Goal: Task Accomplishment & Management: Manage account settings

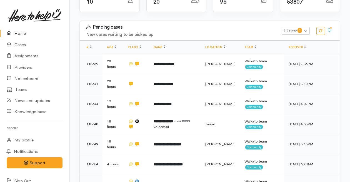
scroll to position [95, 0]
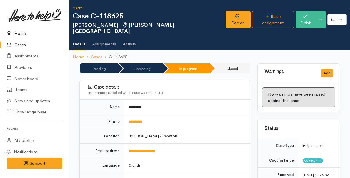
click at [21, 31] on link "Home" at bounding box center [34, 33] width 69 height 11
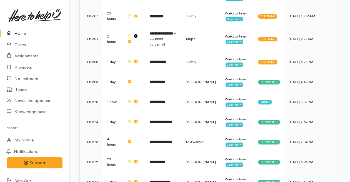
scroll to position [478, 0]
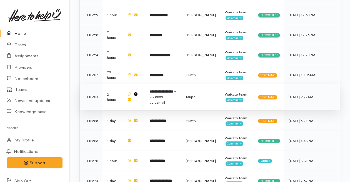
click at [173, 89] on span "- via 0800 voicemail" at bounding box center [163, 97] width 26 height 16
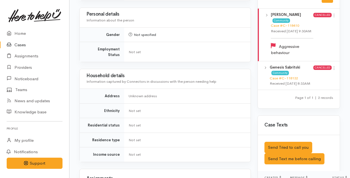
scroll to position [427, 0]
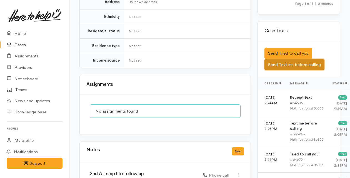
click at [281, 70] on button "Send Text me before calling" at bounding box center [295, 64] width 60 height 11
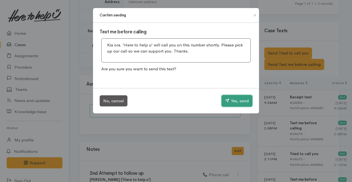
click at [241, 98] on button "Yes, send" at bounding box center [237, 101] width 31 height 12
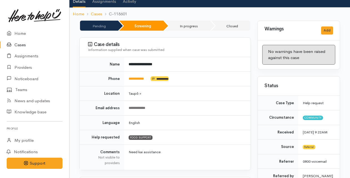
scroll to position [0, 0]
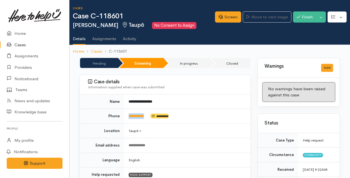
drag, startPoint x: 149, startPoint y: 115, endPoint x: 127, endPoint y: 115, distance: 22.5
click at [127, 115] on td "**********" at bounding box center [187, 116] width 126 height 15
copy link "**********"
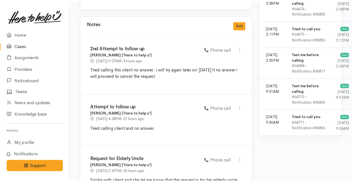
scroll to position [545, 0]
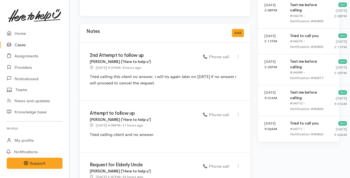
click at [229, 27] on div "Notes Add" at bounding box center [165, 32] width 158 height 11
click at [235, 29] on button "Add" at bounding box center [238, 33] width 12 height 8
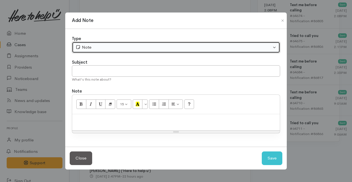
click at [137, 46] on div "Note" at bounding box center [174, 47] width 196 height 6
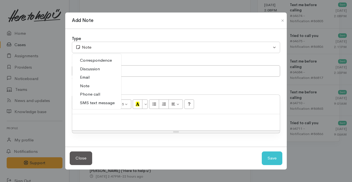
click at [83, 88] on span "Note" at bounding box center [84, 86] width 9 height 6
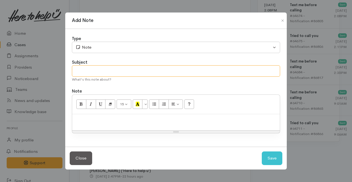
click at [89, 70] on input "text" at bounding box center [176, 70] width 208 height 11
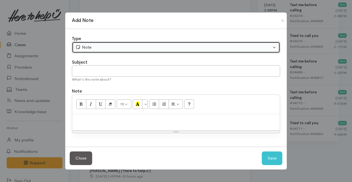
click at [93, 49] on div "Note" at bounding box center [174, 47] width 196 height 6
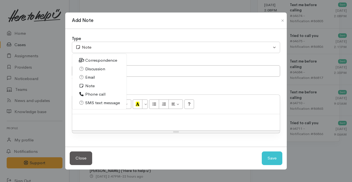
click at [91, 93] on span "Phone call" at bounding box center [95, 94] width 20 height 6
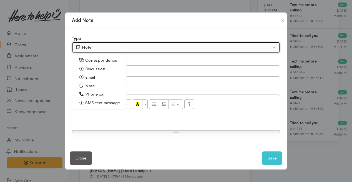
select select "3"
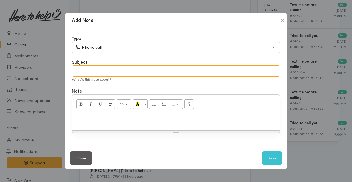
click at [89, 76] on input "text" at bounding box center [176, 70] width 208 height 11
type input "r"
type input "Request Cancelled."
click at [88, 113] on div "15 8 9 10 11 12 14 18 24 36 Background Color Transparent Select #ffff00 Text Co…" at bounding box center [176, 104] width 208 height 19
click at [77, 120] on p at bounding box center [176, 120] width 202 height 6
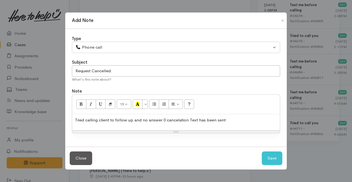
click at [164, 121] on p "Tried calling client to follow up and no answer 0 cancelation Text has been sent" at bounding box center [176, 120] width 202 height 6
click at [226, 123] on p "Tried calling client to follow up and no answer a cancelation Text has been sent" at bounding box center [176, 120] width 202 height 6
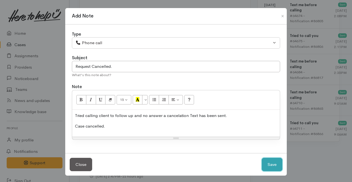
click at [273, 164] on button "Save" at bounding box center [272, 165] width 21 height 14
select select "1"
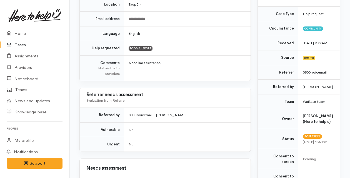
scroll to position [0, 0]
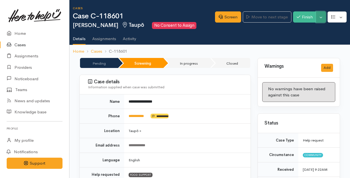
click at [323, 19] on button "Toggle Dropdown" at bounding box center [321, 16] width 10 height 11
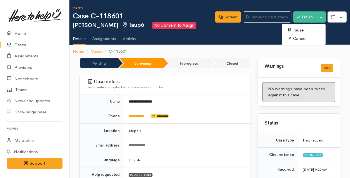
click at [298, 38] on link "Cancel" at bounding box center [304, 38] width 44 height 9
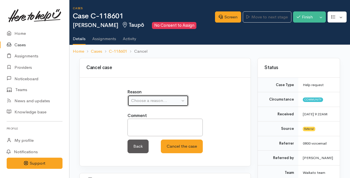
click at [159, 98] on div "Choose a reason..." at bounding box center [155, 100] width 49 height 6
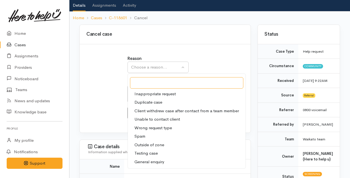
scroll to position [34, 0]
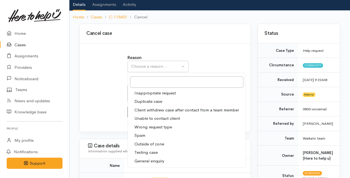
click at [146, 119] on span "Unable to contact client" at bounding box center [157, 118] width 46 height 6
select select "4"
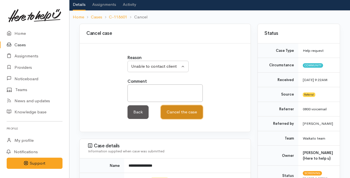
click at [178, 115] on button "Cancel the case" at bounding box center [182, 112] width 42 height 14
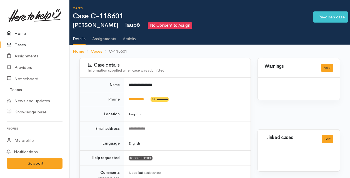
click at [17, 31] on link "Home" at bounding box center [34, 33] width 69 height 11
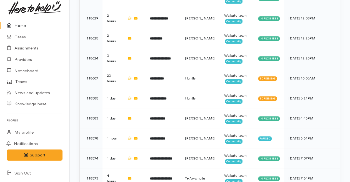
scroll to position [475, 0]
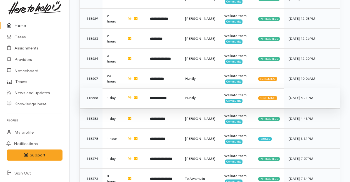
click at [162, 88] on td "**********" at bounding box center [163, 98] width 35 height 20
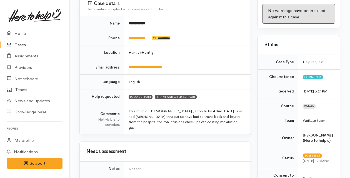
scroll to position [85, 0]
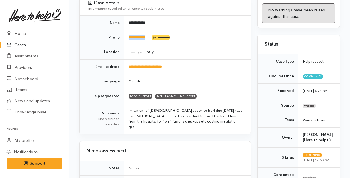
drag, startPoint x: 153, startPoint y: 30, endPoint x: 127, endPoint y: 30, distance: 26.4
click at [127, 30] on td "**********" at bounding box center [187, 37] width 126 height 15
copy td "**********"
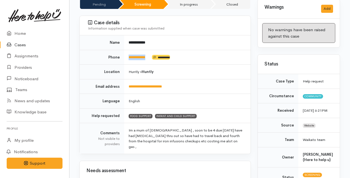
scroll to position [31, 0]
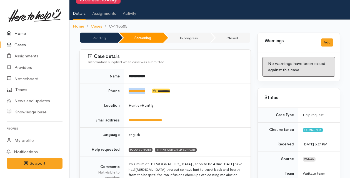
click at [19, 32] on link "Home" at bounding box center [34, 33] width 69 height 11
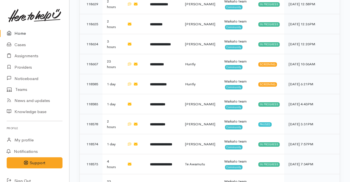
scroll to position [489, 0]
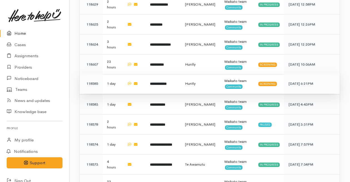
click at [156, 74] on td "**********" at bounding box center [163, 84] width 35 height 20
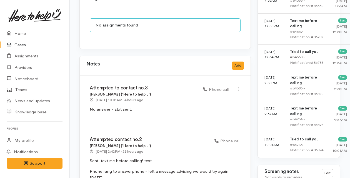
scroll to position [453, 0]
click at [236, 62] on button "Add" at bounding box center [238, 66] width 12 height 8
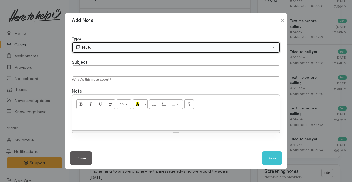
click at [124, 49] on div "Note" at bounding box center [174, 47] width 196 height 6
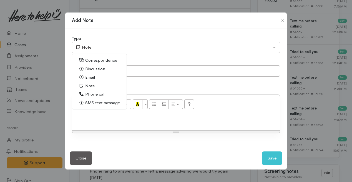
click at [84, 96] on link "Phone call" at bounding box center [99, 94] width 54 height 9
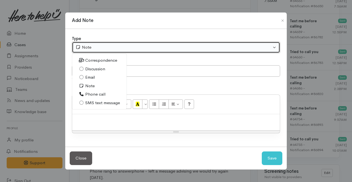
select select "3"
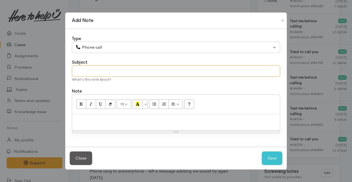
click at [96, 72] on input "text" at bounding box center [176, 70] width 208 height 11
type input "Final Attempt to contact."
click at [95, 123] on p at bounding box center [176, 120] width 202 height 6
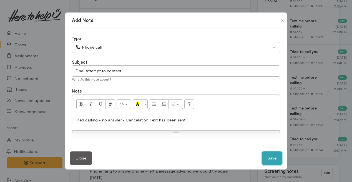
click at [269, 159] on button "Save" at bounding box center [272, 158] width 21 height 14
select select "1"
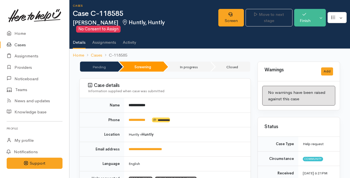
scroll to position [0, 0]
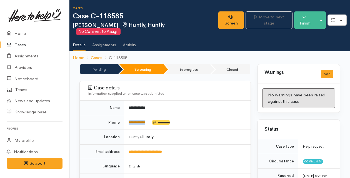
drag, startPoint x: 152, startPoint y: 116, endPoint x: 128, endPoint y: 116, distance: 23.6
click at [128, 116] on td "**********" at bounding box center [187, 122] width 126 height 15
copy td "**********"
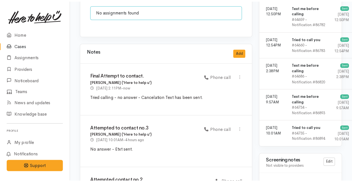
scroll to position [472, 0]
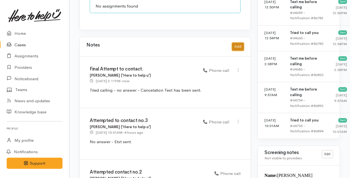
click at [237, 43] on button "Add" at bounding box center [238, 47] width 12 height 8
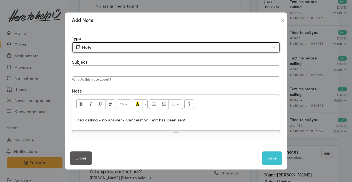
click at [126, 47] on div "Note" at bounding box center [174, 47] width 196 height 6
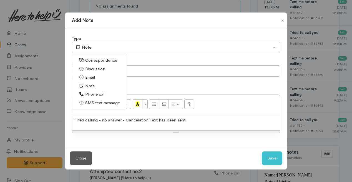
click at [94, 103] on span "SMS text message" at bounding box center [102, 103] width 35 height 6
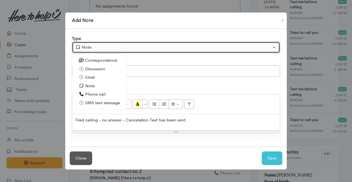
select select "5"
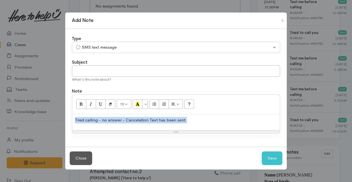
drag, startPoint x: 188, startPoint y: 122, endPoint x: 68, endPoint y: 117, distance: 120.7
click at [68, 117] on div "Type Correspondence Discussion Email Note Phone call SMS text message SMS text …" at bounding box center [176, 88] width 222 height 118
click at [90, 71] on input "text" at bounding box center [176, 70] width 208 height 11
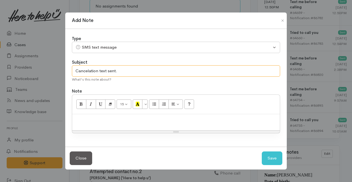
type input "Cancelation text sent."
click at [91, 120] on p at bounding box center [176, 120] width 202 height 6
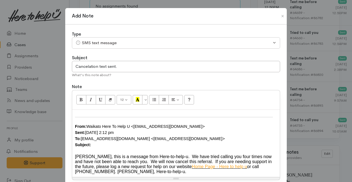
click at [93, 146] on div "From: Waikato Here To Help U <waikato@heretohelpu.nz> Sent: Tuesday, 7 October …" at bounding box center [176, 135] width 202 height 24
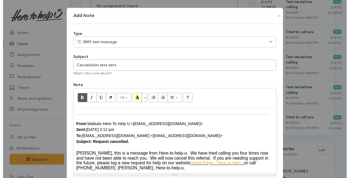
scroll to position [43, 0]
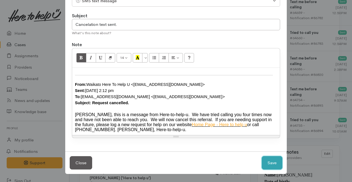
click at [270, 163] on button "Save" at bounding box center [272, 163] width 21 height 14
select select "1"
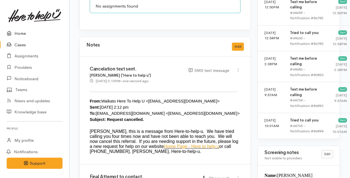
click at [21, 33] on link "Home" at bounding box center [34, 33] width 69 height 11
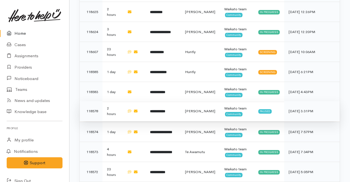
scroll to position [492, 0]
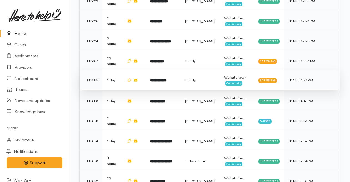
click at [151, 70] on td "**********" at bounding box center [163, 80] width 35 height 20
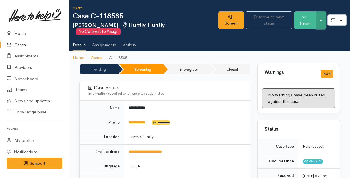
click at [322, 16] on button "Toggle Dropdown" at bounding box center [321, 20] width 10 height 18
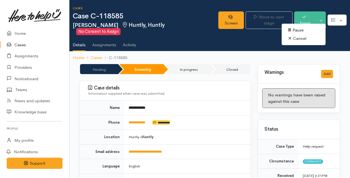
click at [294, 38] on link "Cancel" at bounding box center [304, 38] width 44 height 9
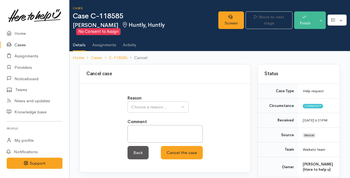
click at [130, 106] on div "Reason Inappropriate request Duplicate case Client withdrew case after contact …" at bounding box center [165, 130] width 82 height 70
click at [134, 104] on div "Choose a reason..." at bounding box center [155, 107] width 49 height 6
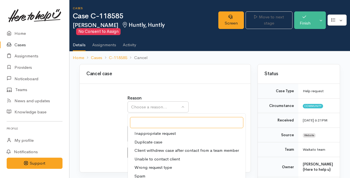
scroll to position [9, 0]
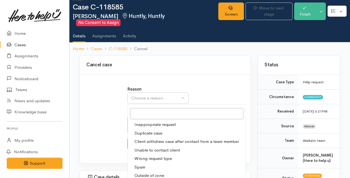
click at [138, 147] on span "Unable to contact client" at bounding box center [157, 150] width 46 height 6
select select "4"
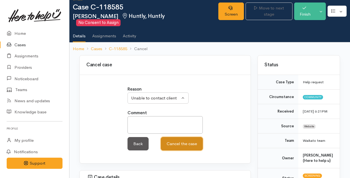
click at [177, 138] on button "Cancel the case" at bounding box center [182, 144] width 42 height 14
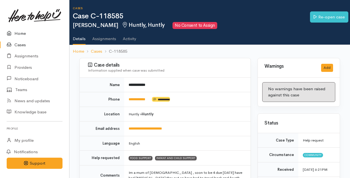
click at [13, 35] on icon at bounding box center [11, 33] width 8 height 7
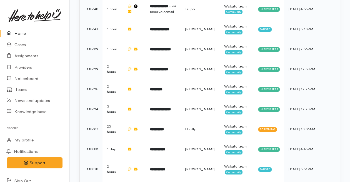
scroll to position [429, 0]
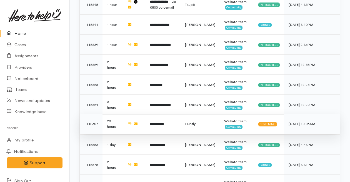
click at [159, 122] on b "**********" at bounding box center [157, 124] width 14 height 4
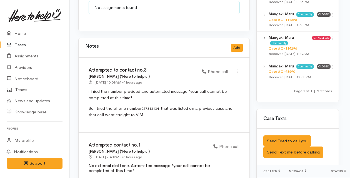
scroll to position [495, 1]
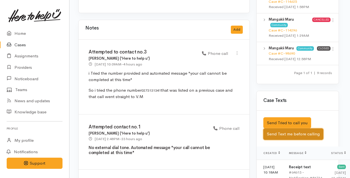
click at [272, 139] on button "Send Text me before calling" at bounding box center [293, 133] width 60 height 11
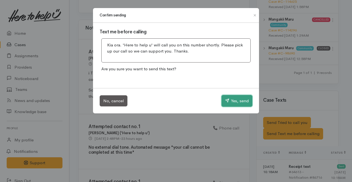
click at [240, 100] on button "Yes, send" at bounding box center [237, 101] width 31 height 12
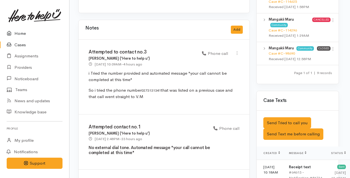
click at [18, 32] on link "Home" at bounding box center [34, 33] width 69 height 11
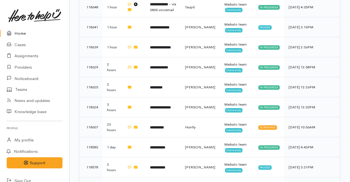
scroll to position [425, 0]
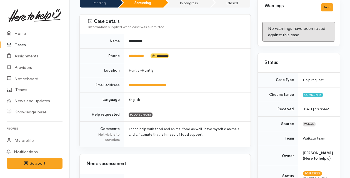
scroll to position [64, 0]
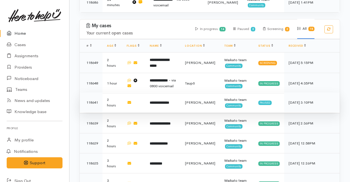
scroll to position [325, 0]
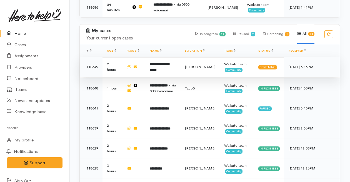
click at [162, 62] on b "**********" at bounding box center [159, 66] width 19 height 9
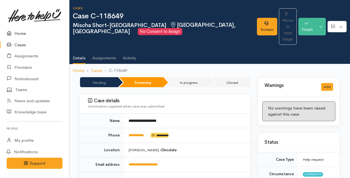
click at [19, 32] on link "Home" at bounding box center [34, 33] width 69 height 11
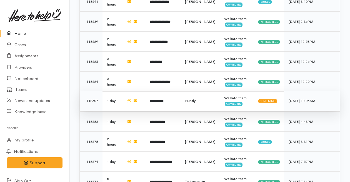
scroll to position [440, 0]
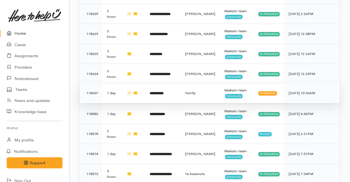
click at [158, 83] on td "**********" at bounding box center [162, 93] width 35 height 20
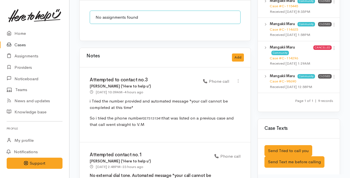
scroll to position [464, 0]
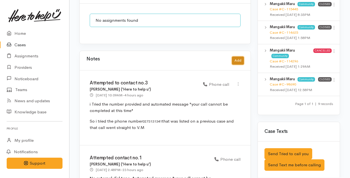
click at [241, 56] on button "Add" at bounding box center [238, 60] width 12 height 8
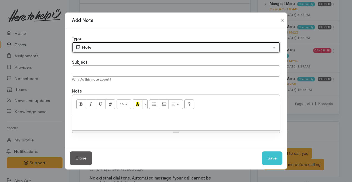
click at [107, 47] on div "Note" at bounding box center [174, 47] width 196 height 6
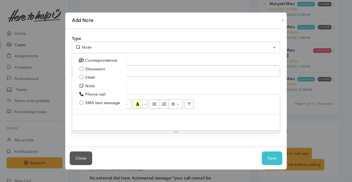
click at [92, 103] on span "SMS text message" at bounding box center [102, 103] width 35 height 6
select select "5"
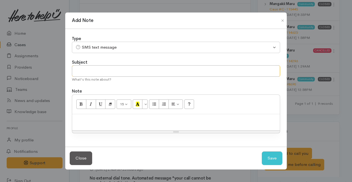
click at [89, 72] on input "text" at bounding box center [176, 70] width 208 height 11
type input "Etxt received."
click at [86, 126] on div at bounding box center [176, 122] width 208 height 16
click at [73, 121] on div "Give me 30mins" at bounding box center [176, 122] width 208 height 16
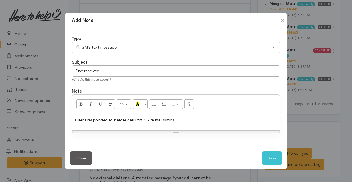
click at [175, 120] on p "Client responded to before call Etxt "Give me 30mins" at bounding box center [176, 120] width 202 height 6
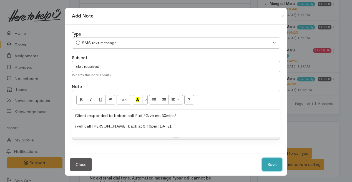
click at [270, 164] on button "Save" at bounding box center [272, 165] width 21 height 14
select select "1"
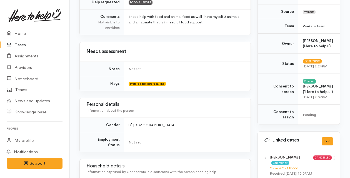
scroll to position [0, 0]
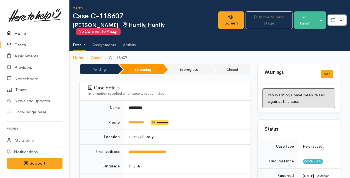
click at [18, 33] on link "Home" at bounding box center [34, 33] width 69 height 11
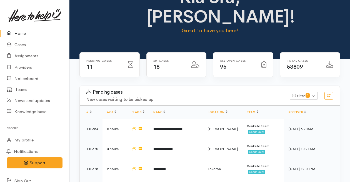
scroll to position [54, 0]
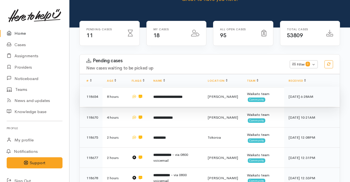
click at [164, 87] on td "**********" at bounding box center [176, 97] width 54 height 20
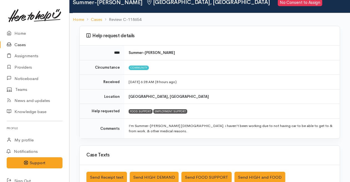
scroll to position [172, 0]
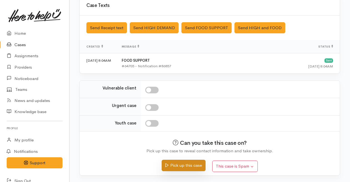
click at [185, 166] on button "Pick up this case" at bounding box center [184, 165] width 44 height 11
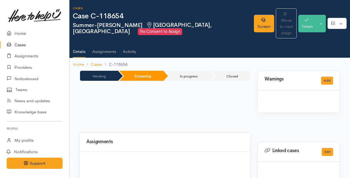
click at [25, 32] on link "Home" at bounding box center [34, 33] width 69 height 11
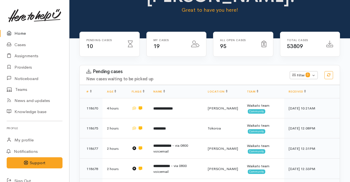
scroll to position [52, 0]
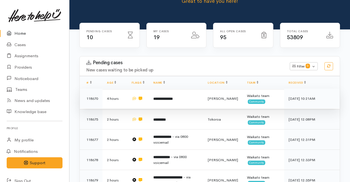
click at [162, 89] on td "**********" at bounding box center [176, 99] width 54 height 20
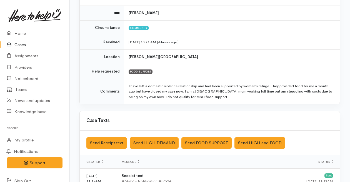
scroll to position [68, 0]
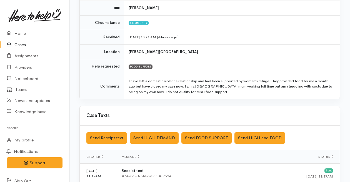
click at [170, 64] on td "FOOD SUPPORT" at bounding box center [232, 66] width 216 height 15
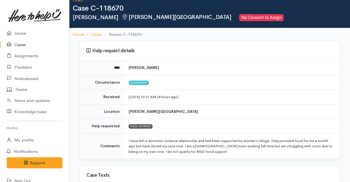
scroll to position [39, 0]
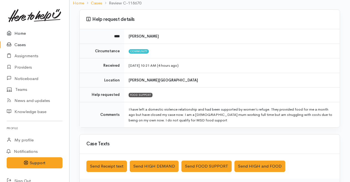
click at [22, 34] on link "Home" at bounding box center [34, 33] width 69 height 11
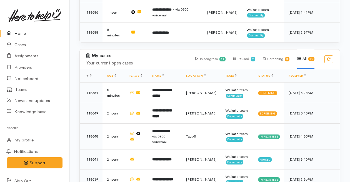
scroll to position [300, 0]
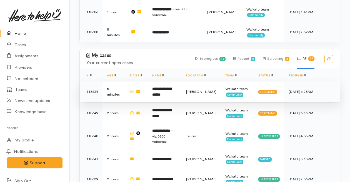
click at [148, 81] on td at bounding box center [136, 91] width 23 height 21
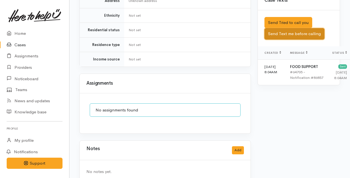
click at [272, 36] on button "Send Text me before calling" at bounding box center [295, 33] width 60 height 11
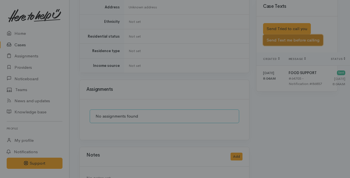
scroll to position [366, 0]
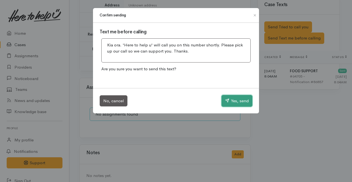
click at [226, 103] on button "Yes, send" at bounding box center [237, 101] width 31 height 12
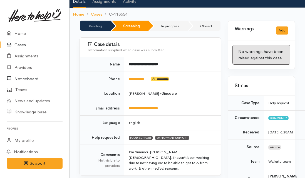
scroll to position [44, 0]
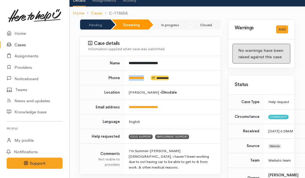
drag, startPoint x: 126, startPoint y: 72, endPoint x: 154, endPoint y: 71, distance: 28.3
click at [154, 71] on td "**********" at bounding box center [172, 77] width 96 height 15
copy td "**********"
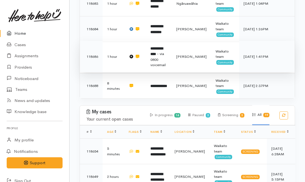
scroll to position [353, 0]
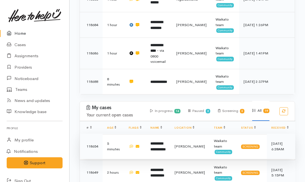
click at [159, 134] on td "**********" at bounding box center [158, 147] width 24 height 26
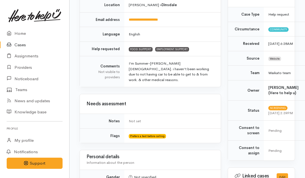
scroll to position [135, 0]
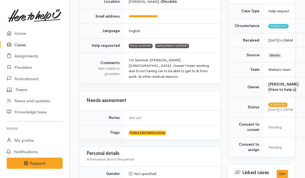
click at [128, 96] on div "Needs assessment" at bounding box center [150, 100] width 141 height 19
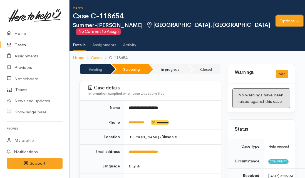
click at [297, 19] on button "Options" at bounding box center [290, 20] width 28 height 11
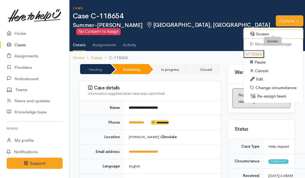
click at [261, 33] on link "Screen" at bounding box center [272, 34] width 59 height 9
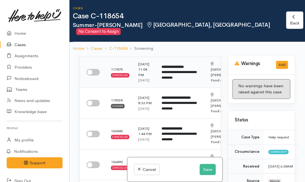
scroll to position [33, 0]
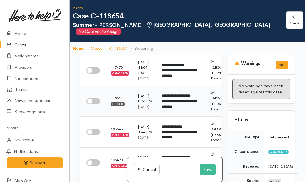
click at [94, 104] on input "checkbox" at bounding box center [92, 101] width 13 height 7
checkbox input "true"
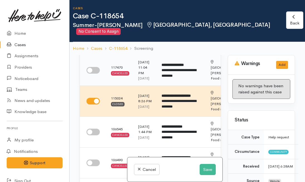
click at [97, 67] on input "checkbox" at bounding box center [92, 70] width 13 height 7
checkbox input "true"
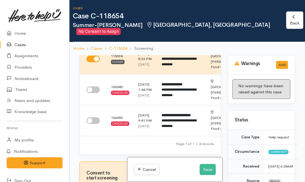
scroll to position [83, 0]
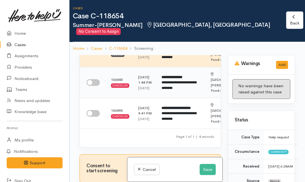
click at [93, 86] on input "checkbox" at bounding box center [92, 82] width 13 height 7
checkbox input "true"
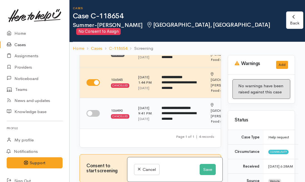
click at [96, 117] on input "checkbox" at bounding box center [92, 113] width 13 height 7
checkbox input "true"
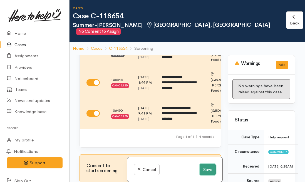
click at [210, 172] on button "Save" at bounding box center [207, 169] width 16 height 11
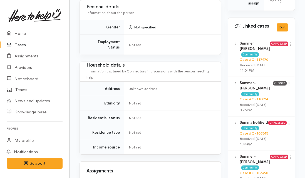
scroll to position [282, 0]
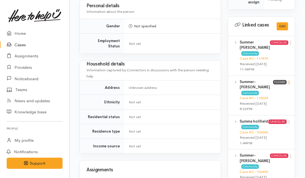
click at [289, 85] on icon at bounding box center [288, 82] width 5 height 5
click at [262, 98] on link "View case" at bounding box center [269, 93] width 44 height 9
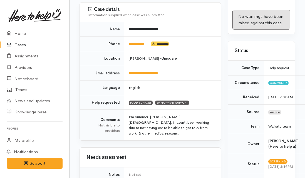
scroll to position [0, 0]
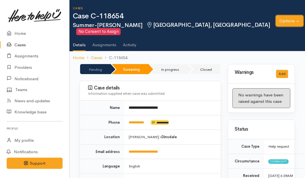
click at [297, 16] on button "Options" at bounding box center [290, 20] width 28 height 11
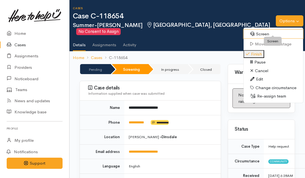
click at [265, 30] on link "Screen" at bounding box center [272, 34] width 59 height 9
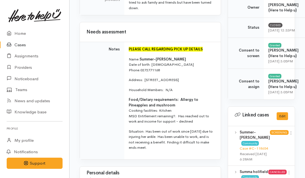
scroll to position [208, 0]
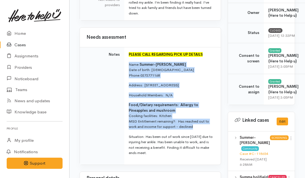
drag, startPoint x: 196, startPoint y: 121, endPoint x: 128, endPoint y: 53, distance: 96.5
click at [128, 53] on td "PLEASE CALL REGARDING PICK UP DETAILS Name: Summer-[PERSON_NAME] Date of birth:…" at bounding box center [172, 105] width 96 height 117
copy td "Name: Summer-[PERSON_NAME] Date of birth: [DEMOGRAPHIC_DATA] Phone:  0272771168…"
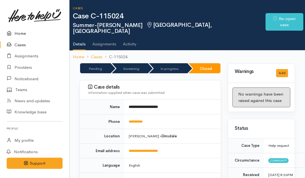
click at [21, 35] on link "Home" at bounding box center [34, 33] width 69 height 11
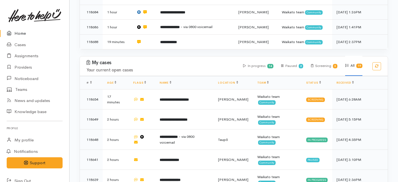
scroll to position [233, 0]
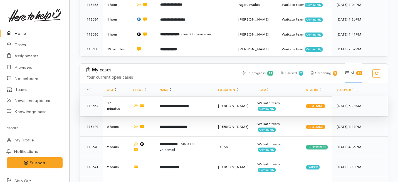
click at [158, 96] on td "**********" at bounding box center [184, 106] width 58 height 20
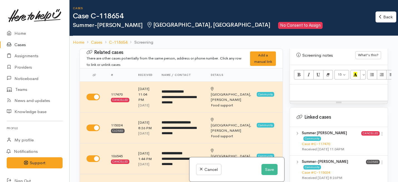
scroll to position [378, 0]
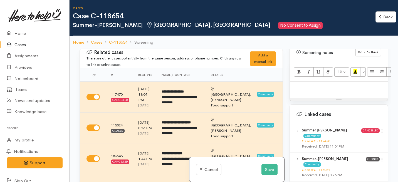
click at [305, 84] on p at bounding box center [338, 87] width 92 height 6
paste div
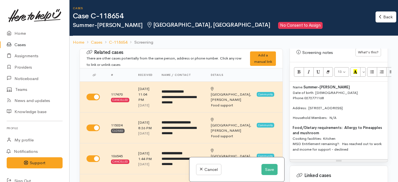
click at [292, 134] on p "Food/Dietary requirements: Allergy to Pineapples and mushroom Cooking facilitie…" at bounding box center [338, 138] width 92 height 27
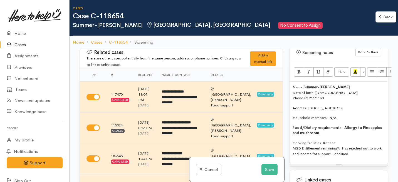
click at [293, 144] on p "Cooking facilities: Kitchen MSD Entitlement remaining?: Has reached out to work…" at bounding box center [338, 148] width 92 height 16
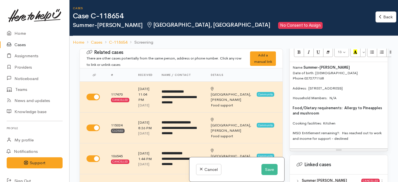
scroll to position [392, 0]
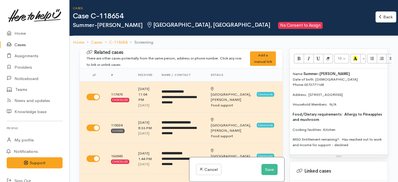
click at [292, 71] on p "Name: Summer-Jane Holifield Date of birth: 03/11/2005 Phone:  0272771168" at bounding box center [338, 79] width 92 height 16
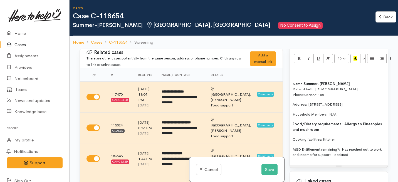
click at [295, 71] on p at bounding box center [338, 74] width 92 height 6
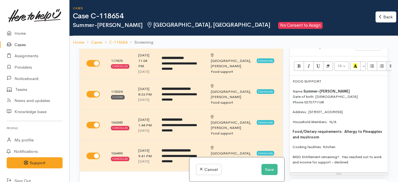
scroll to position [373, 0]
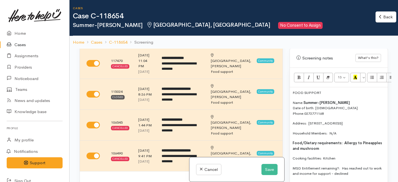
drag, startPoint x: 324, startPoint y: 82, endPoint x: 285, endPoint y: 81, distance: 38.7
click at [285, 81] on div "Related cases There are other cases potentially from the same person, address o…" at bounding box center [233, 140] width 315 height 182
click at [297, 75] on icon "Bold (⌘+B)" at bounding box center [299, 77] width 4 height 5
click at [304, 73] on button "Italic (⌘+I)" at bounding box center [308, 77] width 10 height 9
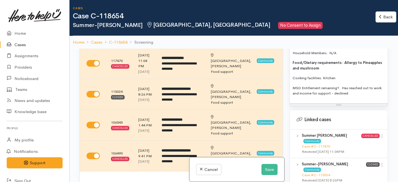
scroll to position [455, 0]
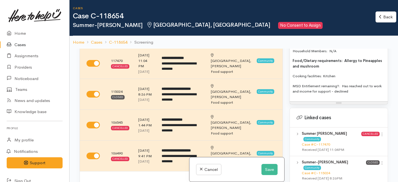
drag, startPoint x: 354, startPoint y: 89, endPoint x: 347, endPoint y: 90, distance: 6.7
click at [307, 89] on div "FOOD SUPPORT Name: Summer-Jane Holifield Date of birth: 03/11/2005 Phone:  0272…" at bounding box center [339, 53] width 98 height 96
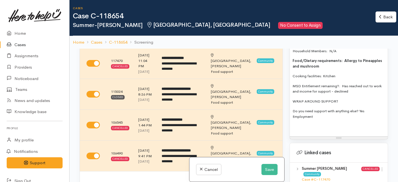
click at [307, 87] on p "MSD Entitlement remaining?: Has reached out to work and income for support - de…" at bounding box center [338, 88] width 92 height 11
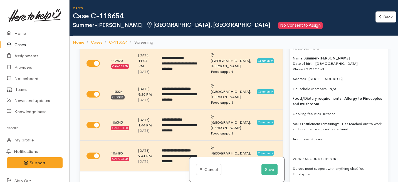
scroll to position [367, 0]
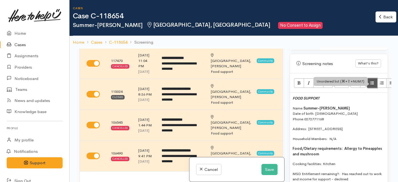
click at [307, 80] on icon "Unordered list (⌘+⇧+NUM7)" at bounding box center [372, 82] width 4 height 5
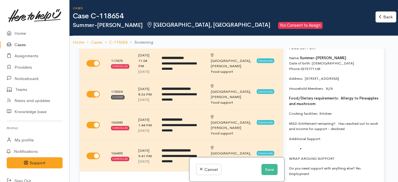
scroll to position [426, 4]
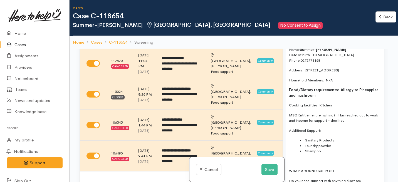
click at [288, 165] on div "FOOD SUPPORT Name: Summer-Jane Holifield Date of birth: 03/11/2005 Phone:  0272…" at bounding box center [335, 120] width 98 height 172
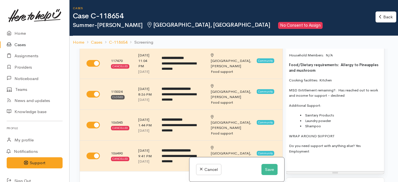
scroll to position [453, 4]
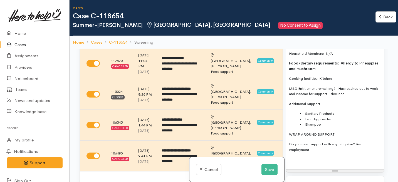
click at [307, 147] on div "FOOD SUPPORT Name: Summer-Jane Holifield Date of birth: 03/11/2005 Phone:  0272…" at bounding box center [335, 89] width 98 height 162
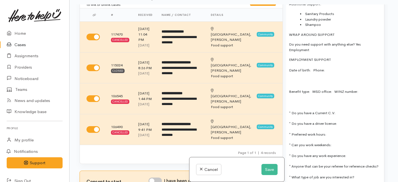
scroll to position [508, 4]
click at [307, 68] on span "Date of birth:   Phone:" at bounding box center [307, 70] width 36 height 5
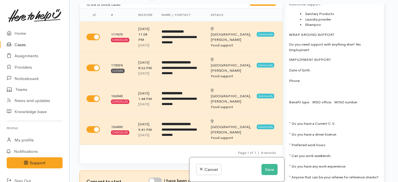
click at [289, 100] on span "Benefit type:   MSD office:   WINZ number:" at bounding box center [323, 102] width 69 height 5
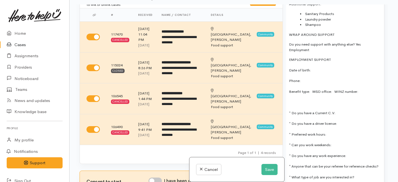
click at [307, 89] on span "Benefit type:   MSD office:   WINZ number:" at bounding box center [323, 91] width 69 height 5
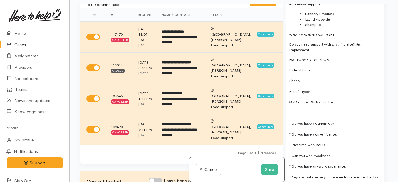
click at [307, 100] on span "MSD office:   WINZ number:" at bounding box center [312, 102] width 46 height 5
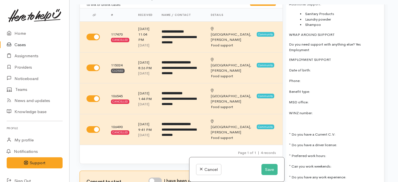
click at [290, 132] on span "* Do you have a Current C.V:" at bounding box center [312, 134] width 46 height 5
click at [290, 132] on span "* Do you have a driver license:" at bounding box center [313, 134] width 48 height 5
click at [290, 143] on span "* Preferred work hours:" at bounding box center [307, 145] width 37 height 5
click at [290, 153] on span "* Can you work weekends:" at bounding box center [310, 155] width 43 height 5
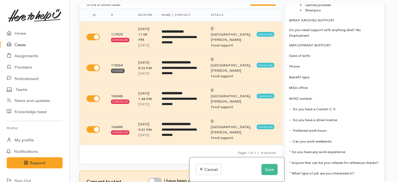
scroll to position [527, 4]
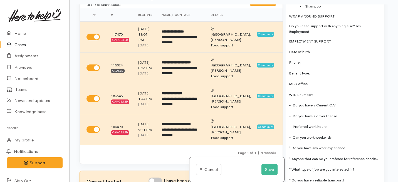
click at [291, 145] on p "* Do you have any work experience:" at bounding box center [335, 148] width 92 height 6
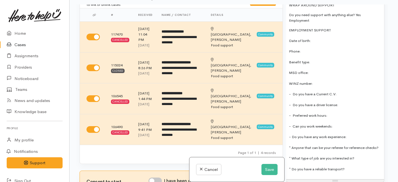
scroll to position [540, 4]
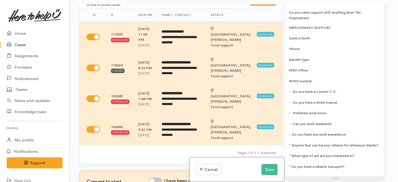
click at [291, 143] on span "* Anyone that can be your referee for reference checks?" at bounding box center [333, 145] width 89 height 5
click at [291, 158] on span "* What type of job are you interested in?" at bounding box center [321, 155] width 65 height 5
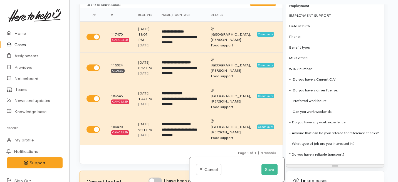
scroll to position [554, 4]
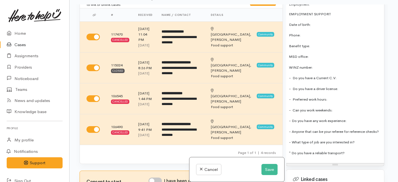
click at [291, 153] on span "* Do you have a reliable transport?" at bounding box center [317, 153] width 56 height 5
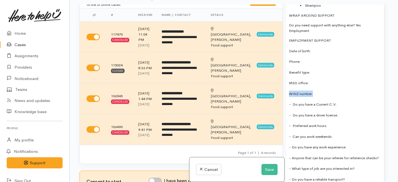
scroll to position [527, 0]
drag, startPoint x: 312, startPoint y: 88, endPoint x: 284, endPoint y: 81, distance: 29.5
click at [284, 81] on div "Related cases There are other cases potentially from the same person, address o…" at bounding box center [233, 95] width 315 height 182
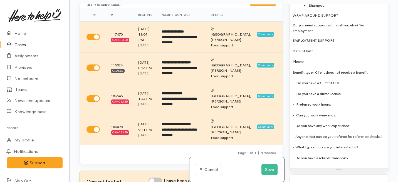
click at [307, 58] on p "Phone:" at bounding box center [338, 61] width 92 height 6
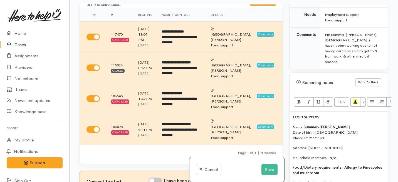
scroll to position [304, 0]
drag, startPoint x: 328, startPoint y: 129, endPoint x: 305, endPoint y: 129, distance: 22.2
click at [305, 129] on p "Name: Summer-Jane Holifield Date of birth: 03/11/2005 Phone:  0272771168" at bounding box center [338, 133] width 92 height 16
copy link "0272771168"
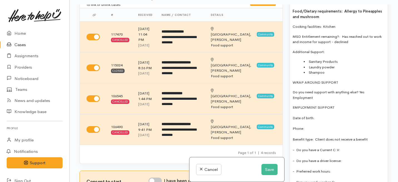
scroll to position [467, 0]
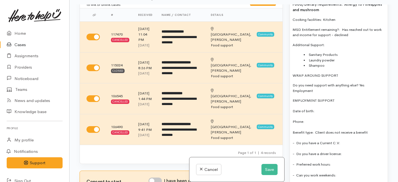
click at [304, 119] on span "Phone:" at bounding box center [298, 121] width 12 height 5
click at [307, 110] on div "FOOD SUPPORT Name: Summer-Jane Holifield Date of birth: 03/11/2005 Phone:  0272…" at bounding box center [339, 89] width 98 height 280
click at [307, 108] on p "Date of birth:" at bounding box center [338, 111] width 92 height 6
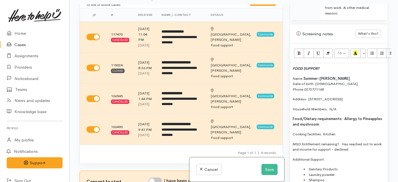
scroll to position [350, 0]
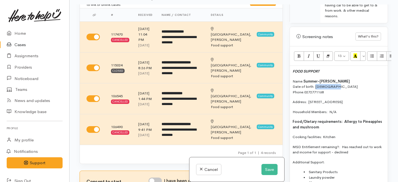
drag, startPoint x: 339, startPoint y: 78, endPoint x: 315, endPoint y: 77, distance: 23.6
click at [307, 79] on p "Name: Summer-Jane Holifield Date of birth: 03/11/2005 Phone:  0272771168" at bounding box center [338, 87] width 92 height 16
copy p "03/11/2005"
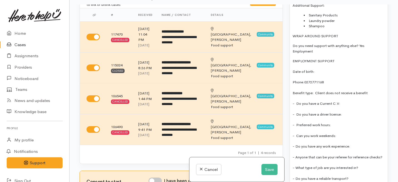
scroll to position [511, 0]
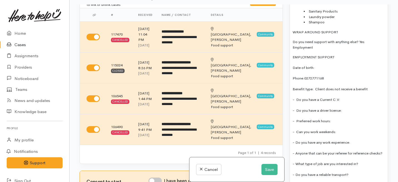
click at [307, 65] on span "Date of birth:" at bounding box center [303, 67] width 22 height 5
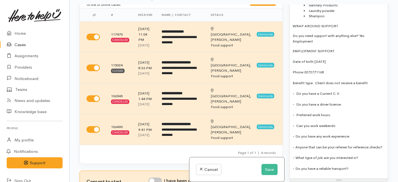
click at [293, 48] on p "EMPLOYMENT SUPPORT" at bounding box center [338, 51] width 92 height 6
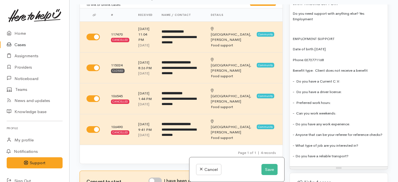
scroll to position [540, 0]
drag, startPoint x: 337, startPoint y: 32, endPoint x: 291, endPoint y: 32, distance: 46.4
click at [291, 32] on div "FOOD SUPPORT Name: Summer-Jane Holifield Date of birth: 03/11/2005 Phone:  0272…" at bounding box center [339, 21] width 98 height 290
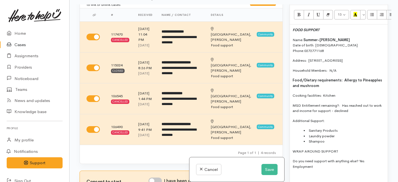
scroll to position [385, 0]
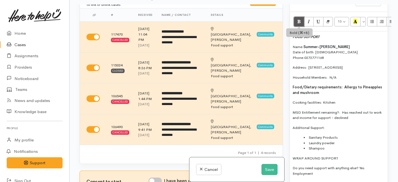
click at [300, 19] on icon "Bold (⌘+B)" at bounding box center [299, 21] width 4 height 5
click at [305, 17] on button "Italic (⌘+I)" at bounding box center [308, 21] width 10 height 9
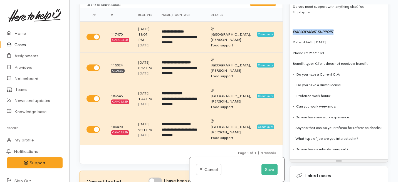
scroll to position [547, 0]
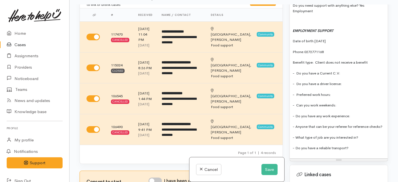
click at [307, 70] on p "- Do you have a Current C.V:" at bounding box center [338, 73] width 92 height 6
click at [307, 81] on span "- Do you have a driver license:" at bounding box center [316, 83] width 49 height 5
click at [307, 59] on p "Benefit type:  Client does not receive a benefit" at bounding box center [338, 62] width 92 height 6
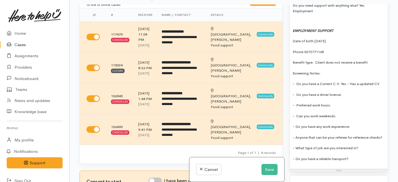
click at [307, 92] on span "- Do you have a driver license:" at bounding box center [316, 94] width 49 height 5
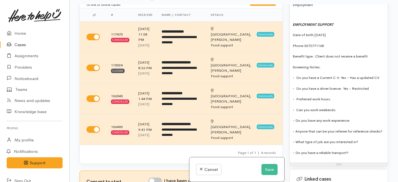
scroll to position [554, 0]
click at [307, 95] on p "- Preferred work hours:" at bounding box center [338, 98] width 92 height 6
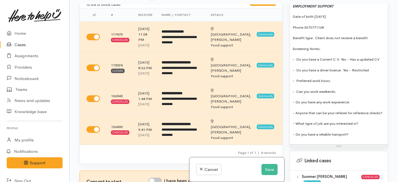
scroll to position [573, 0]
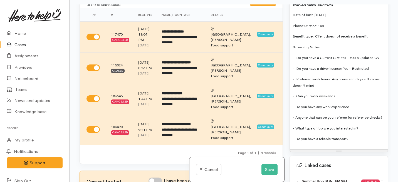
click at [307, 93] on p "- Can you work weekends:" at bounding box center [338, 96] width 92 height 6
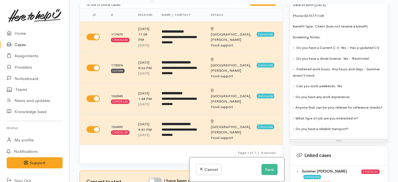
scroll to position [585, 0]
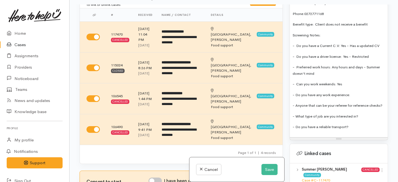
click at [307, 93] on span "- Do you have any work experience:" at bounding box center [321, 95] width 58 height 5
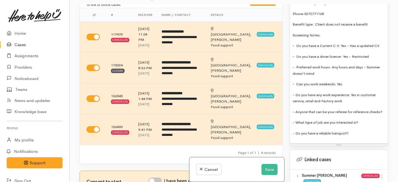
click at [307, 112] on p "- Anyone that can be your referee for reference checks?" at bounding box center [338, 112] width 92 height 6
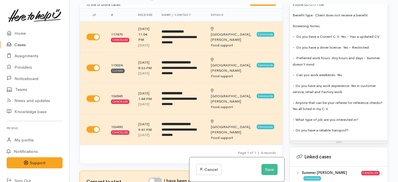
scroll to position [597, 0]
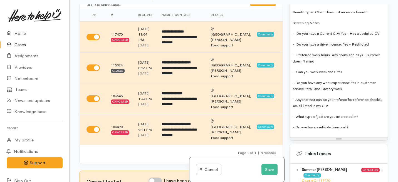
click at [307, 113] on p "- What type of job are you interested in?" at bounding box center [338, 116] width 92 height 6
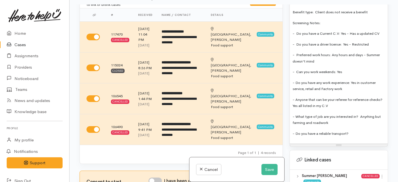
click at [307, 114] on span "- What type of job are you interested in?   Anyrhing but farming and roadwork" at bounding box center [336, 119] width 88 height 11
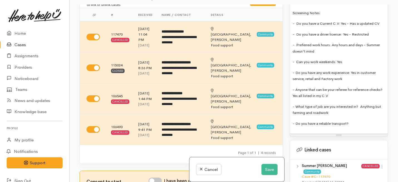
scroll to position [609, 0]
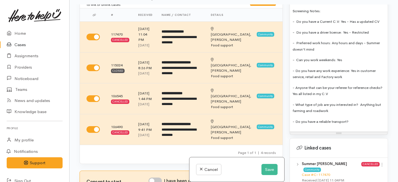
click at [307, 118] on p "- Do you have a reliable transport?" at bounding box center [338, 121] width 92 height 6
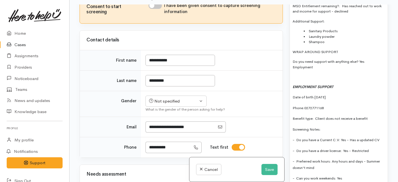
scroll to position [210, 0]
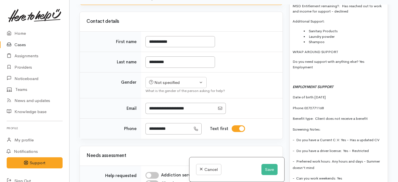
checkbox input "true"
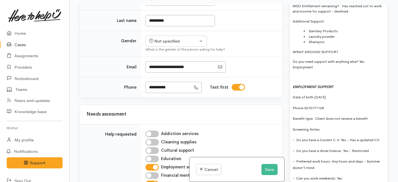
scroll to position [264, 0]
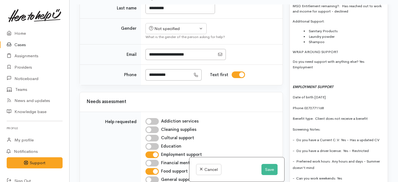
click at [158, 40] on div "What is the gender of the person asking for help?" at bounding box center [210, 37] width 130 height 6
click at [160, 32] on div "Not specified" at bounding box center [173, 29] width 49 height 6
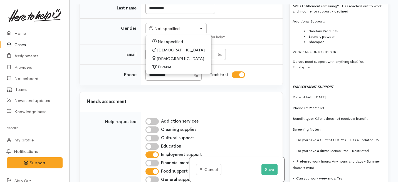
click at [158, 62] on span "Female" at bounding box center [180, 59] width 48 height 6
select select "Female"
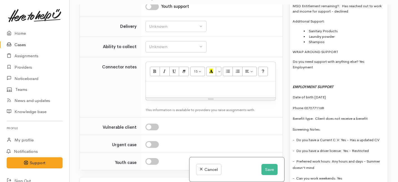
scroll to position [531, 0]
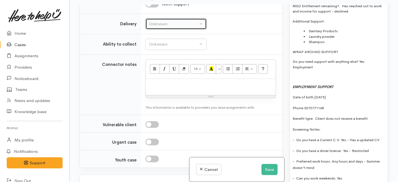
click at [167, 27] on div "Unknown" at bounding box center [173, 24] width 49 height 6
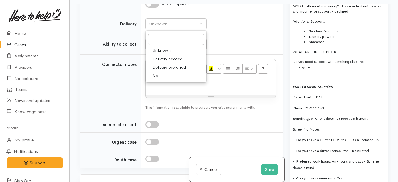
click at [160, 80] on link "No" at bounding box center [176, 76] width 61 height 9
select select "1"
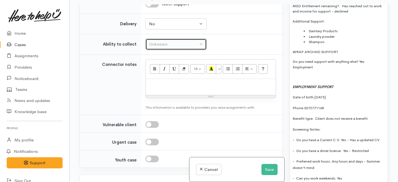
click at [161, 50] on button "Unknown" at bounding box center [175, 44] width 61 height 11
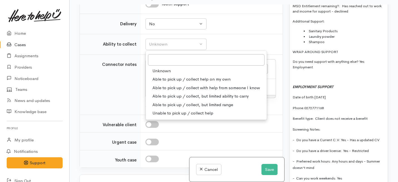
click at [162, 83] on span "Able to pick up / collect help on my own" at bounding box center [191, 79] width 78 height 6
select select "2"
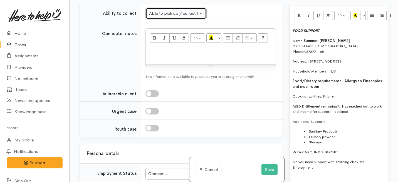
scroll to position [390, 0]
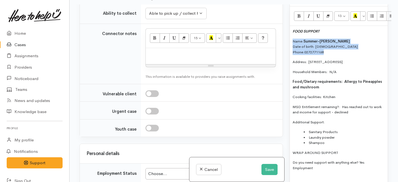
drag, startPoint x: 333, startPoint y: 43, endPoint x: 290, endPoint y: 31, distance: 44.7
copy p "Name: Summer-Jane Holifield Date of birth: 03/11/2005 Phone:  0272771168"
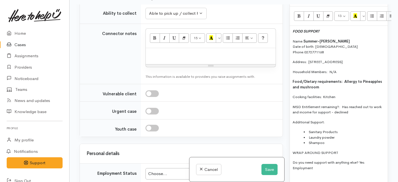
click at [153, 57] on p at bounding box center [210, 54] width 124 height 6
paste div
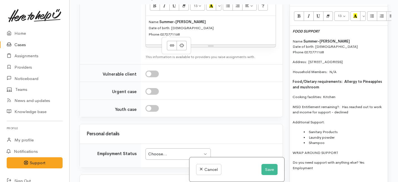
scroll to position [597, 0]
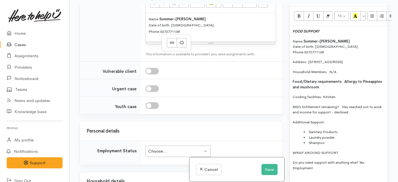
click at [125, 61] on td "Connector notes" at bounding box center [110, 25] width 61 height 73
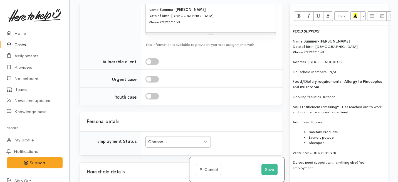
scroll to position [607, 0]
drag, startPoint x: 314, startPoint y: 57, endPoint x: 289, endPoint y: 53, distance: 25.6
click at [289, 53] on div "Warnings Add No warnings have been raised against this case Add Warning Title ●…" at bounding box center [338, 95] width 105 height 182
copy p "Address:  16 Knightsbridge Pl, Dinsdale, Hamilton, New Zealand"
click at [184, 25] on p "Name: Summer-Jane Holifield Date of birth: 03/11/2005 Phone:  0272771168" at bounding box center [210, 15] width 124 height 19
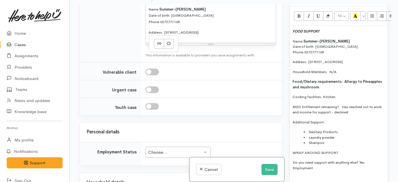
click at [147, 43] on div "Name: Summer-Jane Holifield Date of birth: 03/11/2005 Phone:  0272771168 Addres…" at bounding box center [211, 22] width 130 height 39
click at [149, 24] on span "Phone:" at bounding box center [154, 21] width 12 height 5
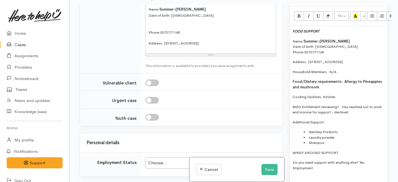
click at [148, 44] on div "Name: Summer-Jane Holifield Date of birth: 03/11/2005 Phone:  0272771168 Addres…" at bounding box center [211, 28] width 130 height 50
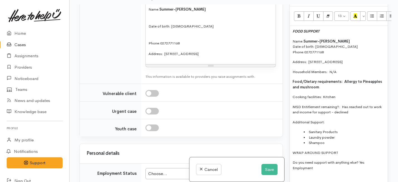
click at [148, 64] on div "Name: Summer-Jane Holifield Date of birth: 03/11/2005 Phone:  0272771168 Addres…" at bounding box center [211, 33] width 130 height 61
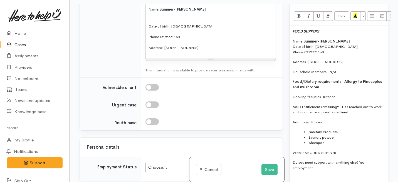
click at [148, 51] on div "Name: Summer-Jane Holifield Date of birth: 03/11/2005 Phone:  0272771168 Addres…" at bounding box center [211, 30] width 130 height 55
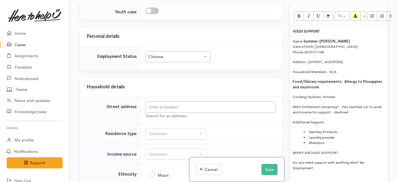
scroll to position [712, 0]
click at [166, 59] on div "Choose..." at bounding box center [175, 56] width 54 height 6
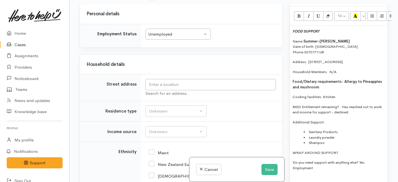
scroll to position [739, 0]
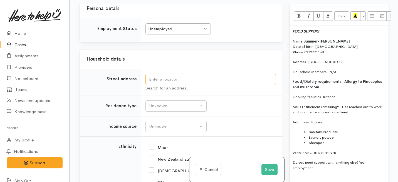
click at [167, 85] on input "text" at bounding box center [210, 79] width 130 height 11
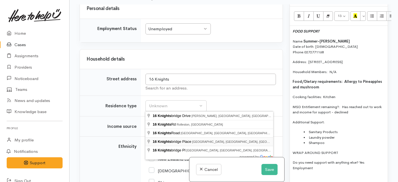
type input "16 Knightsbridge Place, Dinsdale, Hamilton, New Zealand"
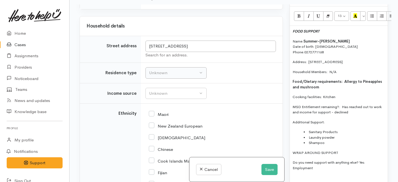
scroll to position [775, 0]
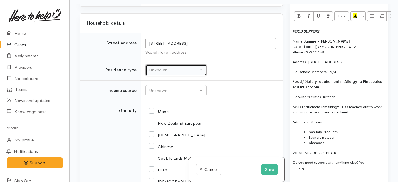
click at [151, 73] on div "Unknown" at bounding box center [173, 70] width 49 height 6
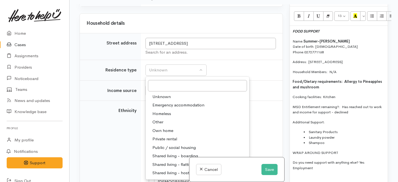
click at [159, 142] on span "Private rental" at bounding box center [164, 139] width 25 height 6
select select "2"
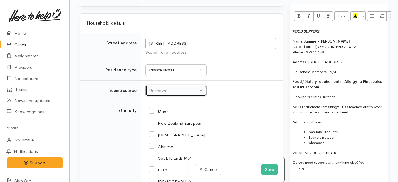
click at [159, 94] on div "Unknown" at bounding box center [173, 91] width 49 height 6
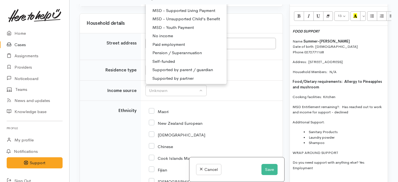
scroll to position [83, 0]
click at [159, 39] on span "No income" at bounding box center [162, 35] width 21 height 6
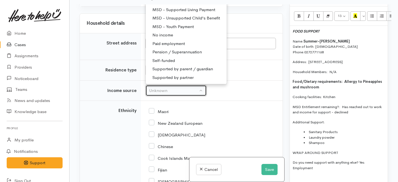
select select "5"
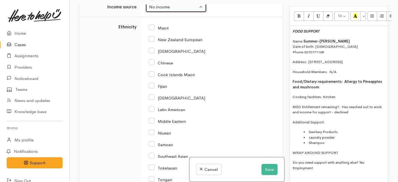
scroll to position [857, 0]
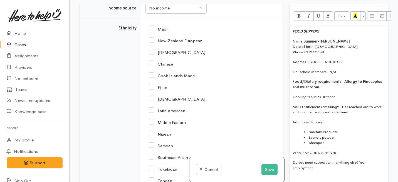
click at [151, 43] on input "New Zealand European" at bounding box center [176, 40] width 54 height 5
checkbox input "true"
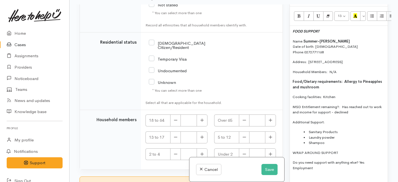
click at [151, 49] on input "NZ Citizen/Resident" at bounding box center [187, 44] width 76 height 9
checkbox input "true"
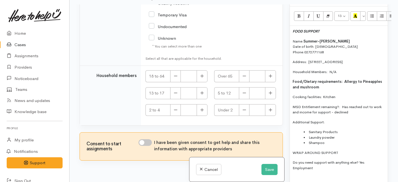
scroll to position [1166, 0]
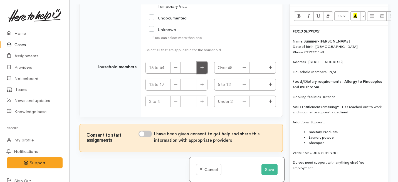
click at [202, 69] on icon "button" at bounding box center [202, 67] width 4 height 4
type input "1"
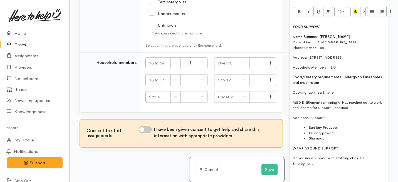
click at [147, 130] on input "I have been given consent to get help and share this information with appropria…" at bounding box center [144, 129] width 13 height 7
checkbox input "true"
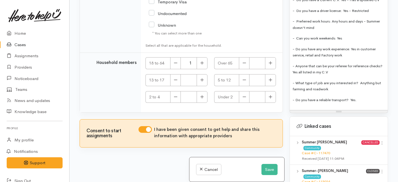
scroll to position [627, 0]
click at [307, 96] on p "- Do you have a reliable transport?   Yes." at bounding box center [338, 99] width 92 height 6
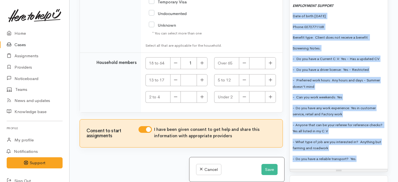
scroll to position [420, 0]
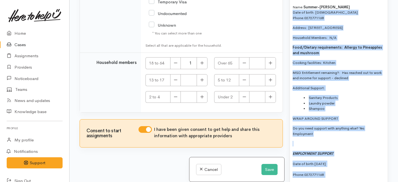
drag, startPoint x: 360, startPoint y: 96, endPoint x: 346, endPoint y: -16, distance: 112.9
click at [307, 0] on html "Support Feedback I've got something to say Back" at bounding box center [199, 42] width 398 height 182
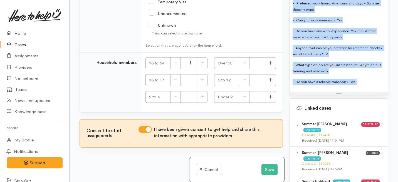
scroll to position [649, 0]
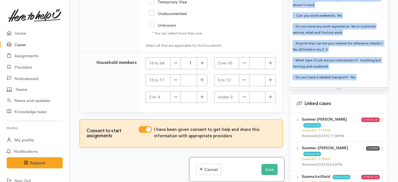
click at [307, 74] on p "- Do you have a reliable transport?   Yes." at bounding box center [338, 77] width 92 height 6
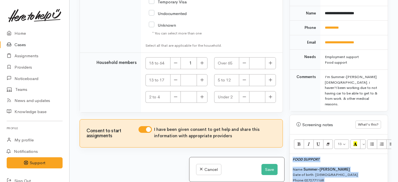
scroll to position [62, 0]
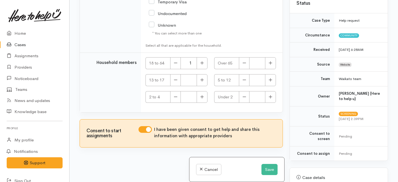
drag, startPoint x: 365, startPoint y: 73, endPoint x: 366, endPoint y: -36, distance: 109.5
click at [307, 0] on html "Support Feedback I've got something to say Back" at bounding box center [199, 42] width 398 height 182
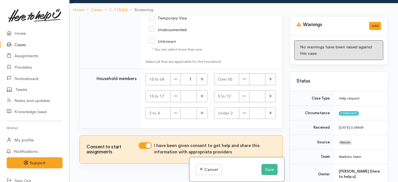
copy div "FOOD SUPPORT Name: Summer-Jane Holifield Date of birth: 03/11/2005 Phone:  0272…"
click at [265, 168] on button "Save" at bounding box center [269, 169] width 16 height 11
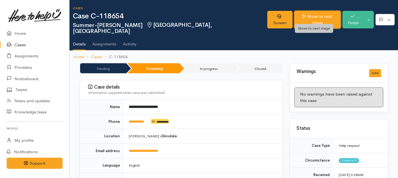
click at [303, 18] on link "Move to next stage" at bounding box center [317, 20] width 47 height 18
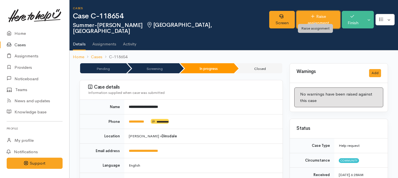
click at [310, 14] on link "Raise assignment" at bounding box center [318, 20] width 44 height 18
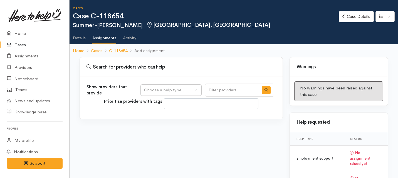
select select
click at [173, 88] on div "Choose a help type..." at bounding box center [168, 90] width 49 height 6
click at [163, 115] on span "Food support" at bounding box center [160, 116] width 26 height 6
select select "3"
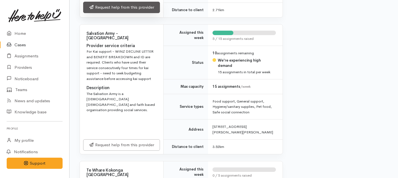
scroll to position [671, 0]
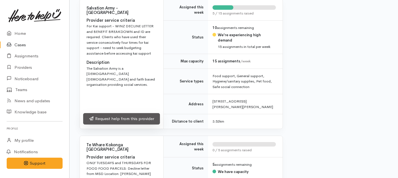
click at [120, 113] on link "Request help from this provider" at bounding box center [121, 118] width 77 height 11
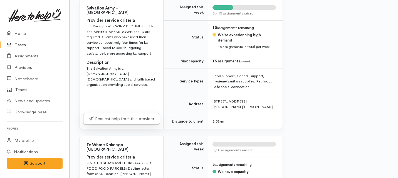
scroll to position [672, 0]
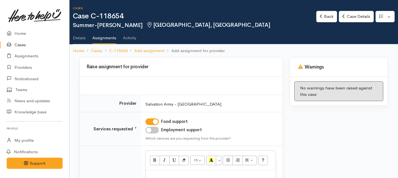
scroll to position [64, 0]
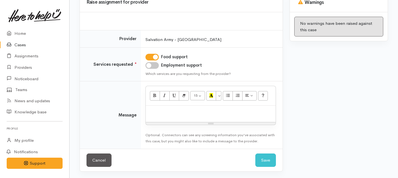
click at [169, 106] on div at bounding box center [211, 113] width 130 height 16
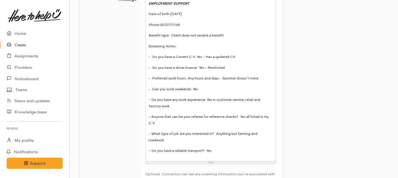
scroll to position [353, 0]
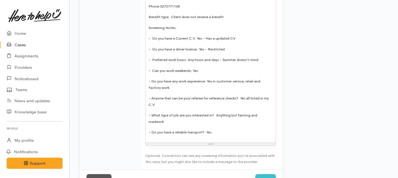
click at [218, 134] on p "- Do you have a reliable transport?   Yes." at bounding box center [210, 132] width 124 height 6
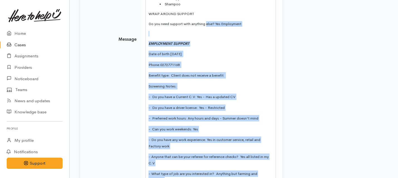
scroll to position [287, 0]
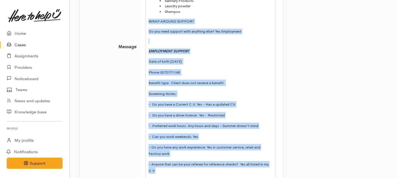
drag, startPoint x: 218, startPoint y: 134, endPoint x: 147, endPoint y: 20, distance: 133.8
click at [147, 20] on div "Kia Ora team i have a lovely young wahine who is in need of some kai. i have ad…" at bounding box center [211, 45] width 130 height 325
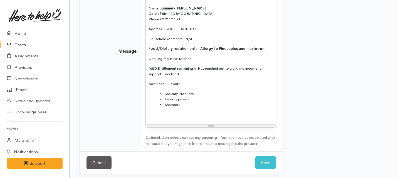
scroll to position [196, 0]
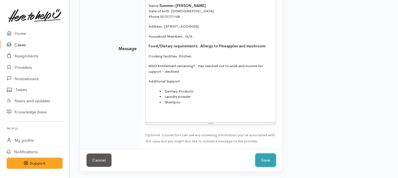
click at [262, 156] on button "Save" at bounding box center [265, 160] width 21 height 14
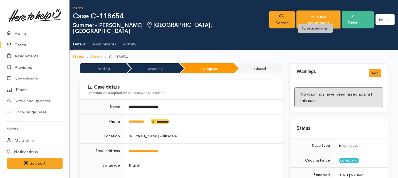
click at [311, 16] on link "Raise assignment" at bounding box center [318, 20] width 44 height 18
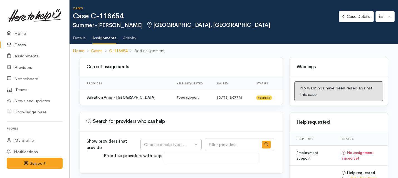
select select
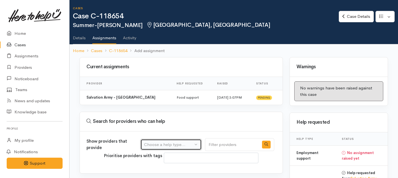
click at [166, 144] on div "Choose a help type..." at bounding box center [168, 144] width 49 height 6
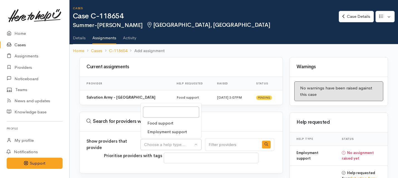
click at [161, 132] on span "Employment support" at bounding box center [166, 131] width 39 height 6
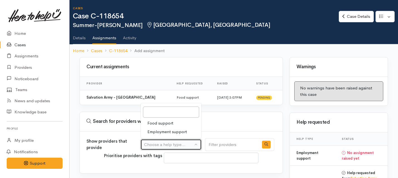
select select "10"
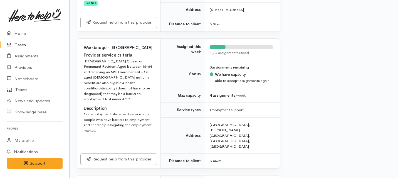
scroll to position [571, 3]
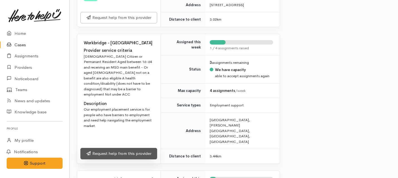
click at [101, 148] on link "Request help from this provider" at bounding box center [118, 153] width 77 height 11
click at [116, 148] on link "Request help from this provider" at bounding box center [118, 153] width 77 height 11
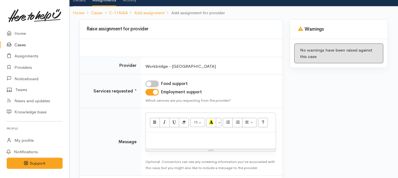
scroll to position [38, 0]
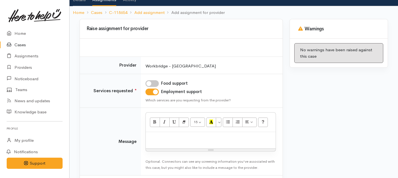
click at [170, 137] on p at bounding box center [210, 137] width 124 height 6
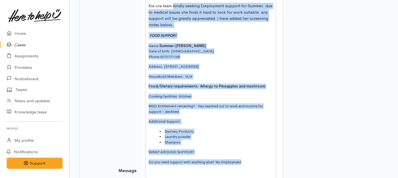
scroll to position [169, 0]
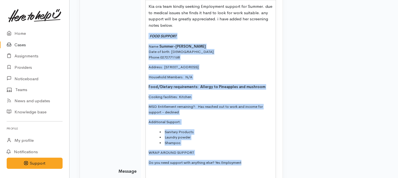
drag, startPoint x: 247, startPoint y: 63, endPoint x: 155, endPoint y: 31, distance: 97.1
click at [155, 31] on div "Kia ora team kindly seeking Employment support for Summer. due to medical issue…" at bounding box center [211, 170] width 130 height 338
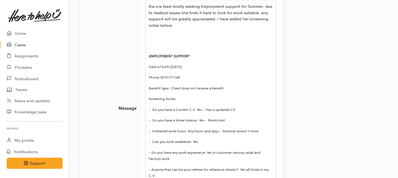
click at [150, 55] on icon "EMPLOYMENT SUPPORT" at bounding box center [168, 56] width 41 height 5
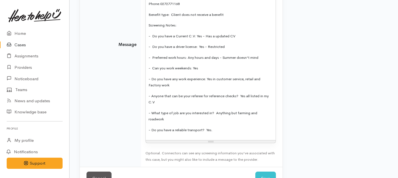
scroll to position [241, 0]
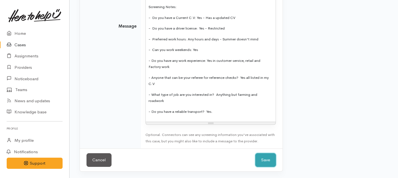
click at [259, 158] on button "Save" at bounding box center [265, 160] width 21 height 14
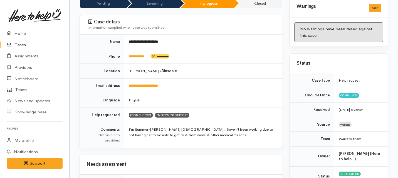
scroll to position [70, 0]
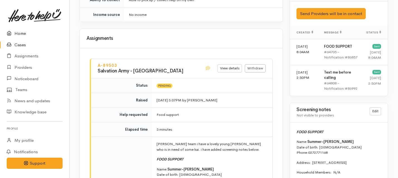
scroll to position [532, 0]
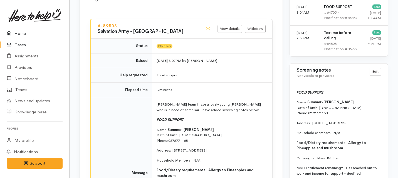
click at [18, 35] on link "Home" at bounding box center [34, 33] width 69 height 11
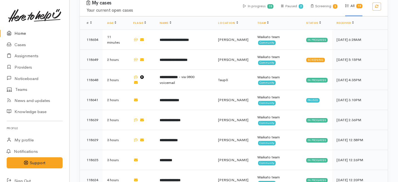
scroll to position [191, 0]
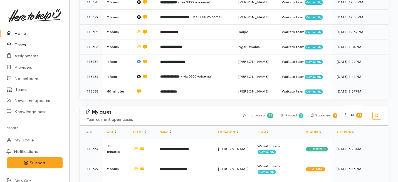
click at [19, 45] on link "Cases" at bounding box center [34, 44] width 69 height 11
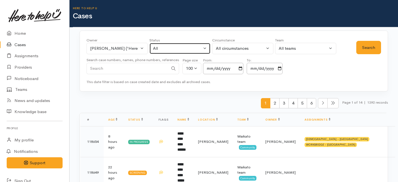
click at [194, 48] on div "All" at bounding box center [177, 48] width 49 height 6
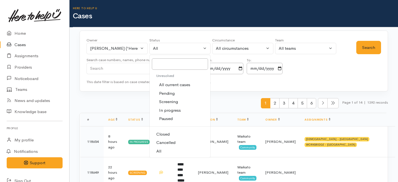
click at [167, 110] on span "In progress" at bounding box center [170, 110] width 22 height 6
select select "Open"
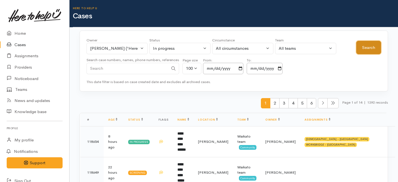
click at [369, 46] on button "Search" at bounding box center [368, 48] width 25 height 14
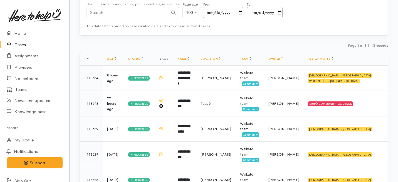
scroll to position [58, 0]
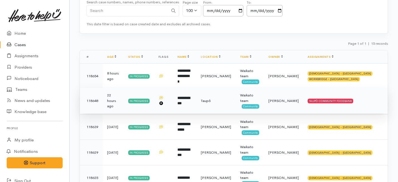
click td "**********"
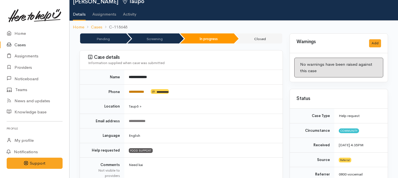
scroll to position [24, 0]
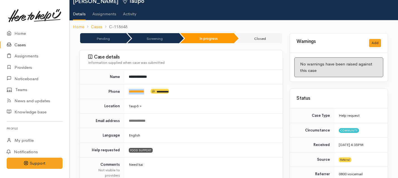
drag, startPoint x: 153, startPoint y: 90, endPoint x: 126, endPoint y: 90, distance: 27.2
click at [126, 90] on td "**********" at bounding box center [203, 91] width 158 height 15
copy td "**********"
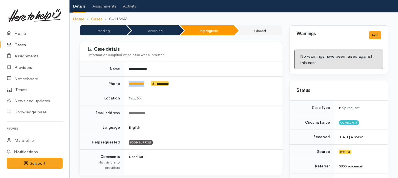
scroll to position [0, 0]
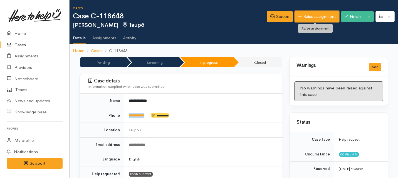
click at [300, 19] on link "Raise assignment" at bounding box center [316, 16] width 45 height 11
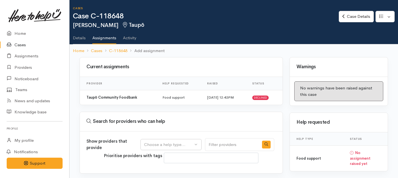
select select
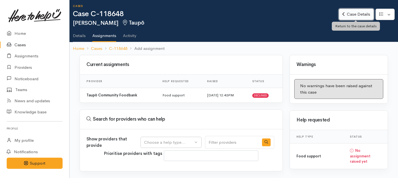
click at [347, 17] on link "Case Details" at bounding box center [355, 14] width 35 height 11
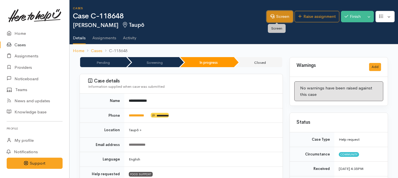
click at [277, 14] on link "Screen" at bounding box center [279, 16] width 26 height 11
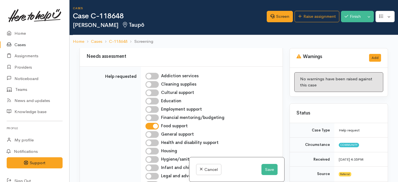
scroll to position [183, 0]
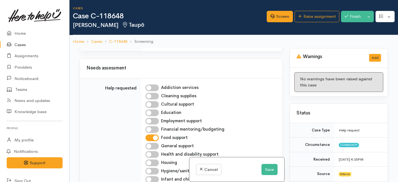
click at [154, 126] on input "Financial mentoring/budgeting" at bounding box center [151, 129] width 13 height 7
checkbox input "true"
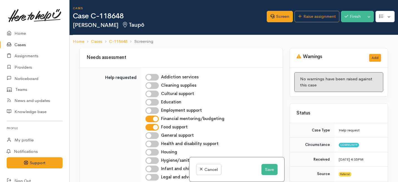
scroll to position [196, 0]
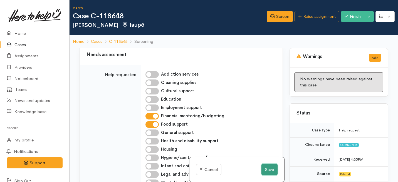
click at [265, 166] on button "Save" at bounding box center [269, 169] width 16 height 11
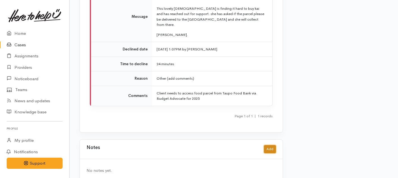
click at [264, 145] on button "Add" at bounding box center [270, 149] width 12 height 8
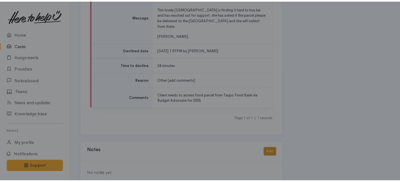
scroll to position [752, 0]
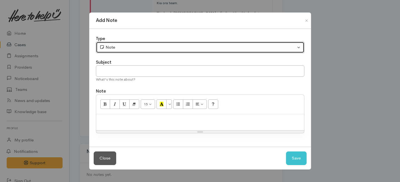
click at [163, 42] on button "Note" at bounding box center [200, 47] width 208 height 11
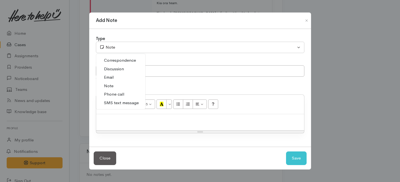
click at [113, 97] on span "Phone call" at bounding box center [114, 94] width 20 height 6
select select "3"
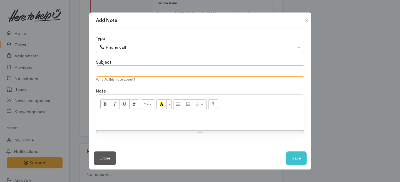
click at [119, 72] on input "text" at bounding box center [200, 70] width 208 height 11
type input "c"
type input "Call Made."
click at [116, 122] on p at bounding box center [200, 120] width 202 height 6
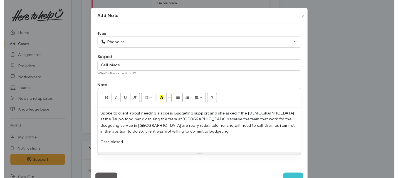
scroll to position [20, 0]
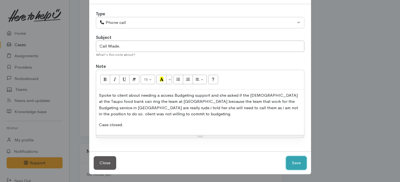
click at [294, 164] on button "Save" at bounding box center [296, 163] width 21 height 14
select select "1"
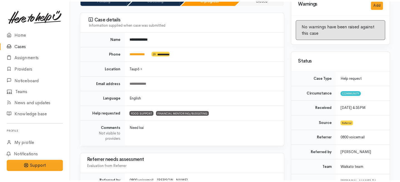
scroll to position [0, 0]
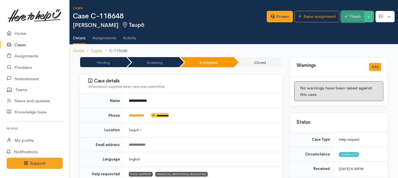
click at [354, 14] on button "Finish" at bounding box center [352, 16] width 23 height 11
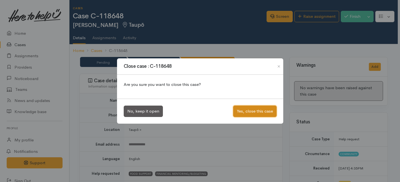
click at [251, 112] on button "Yes, close this case" at bounding box center [254, 111] width 43 height 11
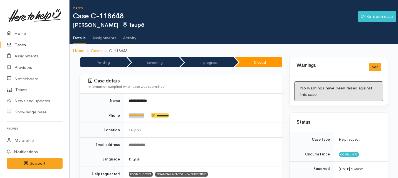
drag, startPoint x: 151, startPoint y: 115, endPoint x: 124, endPoint y: 114, distance: 27.3
click at [124, 114] on td "**********" at bounding box center [203, 115] width 158 height 15
copy tr "**********"
click at [19, 34] on link "Home" at bounding box center [34, 33] width 69 height 11
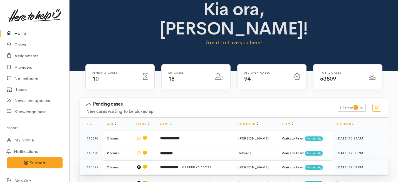
scroll to position [27, 0]
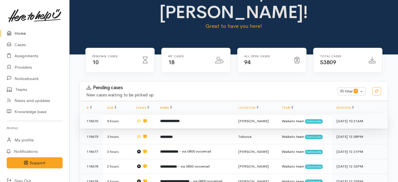
click at [173, 119] on b "**********" at bounding box center [169, 121] width 19 height 4
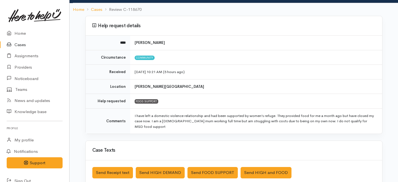
scroll to position [172, 0]
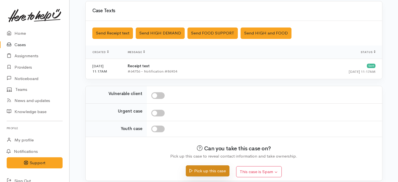
click at [194, 165] on button "Pick up this case" at bounding box center [208, 170] width 44 height 11
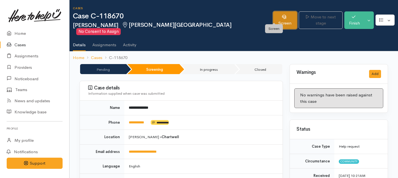
click at [275, 18] on link "Screen" at bounding box center [285, 20] width 24 height 18
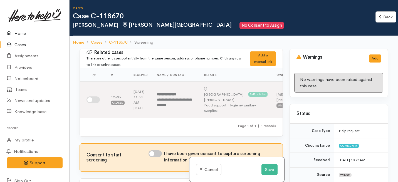
click at [21, 33] on link "Home" at bounding box center [34, 33] width 69 height 11
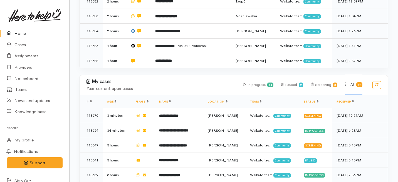
scroll to position [216, 0]
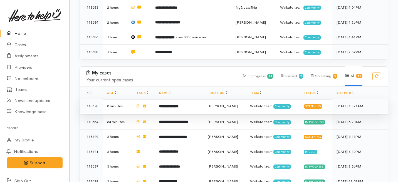
click at [171, 104] on b "**********" at bounding box center [168, 106] width 19 height 4
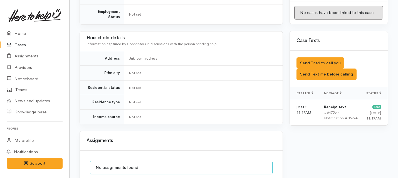
scroll to position [369, 0]
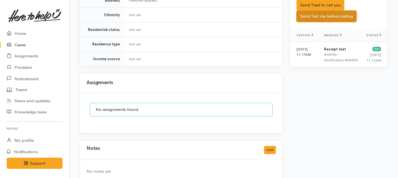
click at [341, 11] on button "Send Text me before calling" at bounding box center [326, 16] width 60 height 11
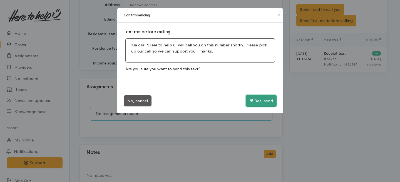
click at [259, 101] on button "Yes, send" at bounding box center [261, 101] width 31 height 12
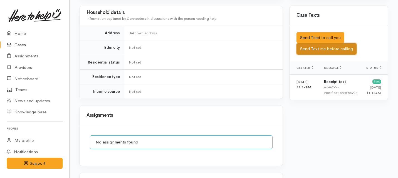
scroll to position [333, 0]
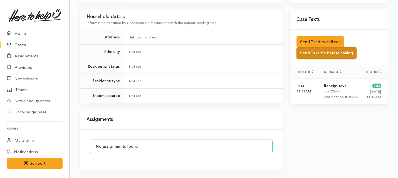
click at [308, 47] on button "Send Text me before calling" at bounding box center [326, 52] width 60 height 11
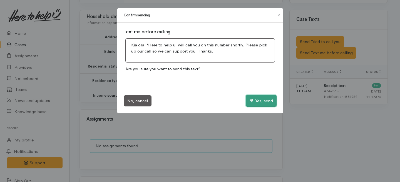
click at [250, 104] on button "Yes, send" at bounding box center [261, 101] width 31 height 12
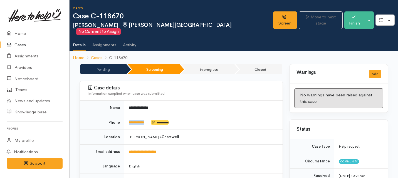
drag, startPoint x: 150, startPoint y: 116, endPoint x: 126, endPoint y: 115, distance: 23.6
click at [126, 115] on td "**********" at bounding box center [203, 122] width 158 height 15
copy td "**********"
click at [273, 16] on link "Screen" at bounding box center [285, 20] width 24 height 18
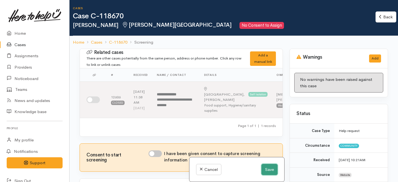
click at [266, 170] on button "Save" at bounding box center [269, 169] width 16 height 11
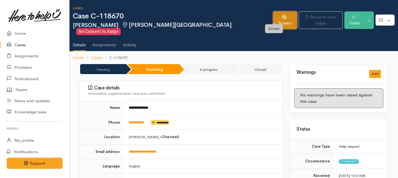
click at [282, 19] on icon at bounding box center [284, 17] width 4 height 4
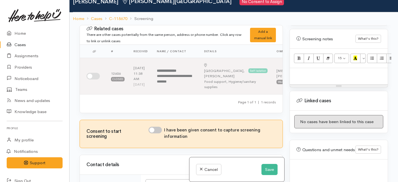
scroll to position [402, 0]
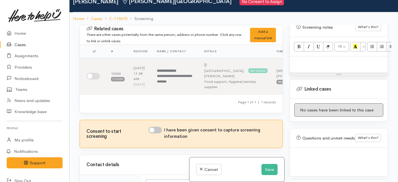
click at [301, 59] on p at bounding box center [338, 62] width 92 height 6
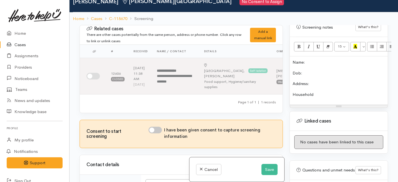
click at [303, 70] on p "Dob:" at bounding box center [338, 73] width 92 height 6
click at [312, 81] on p "Address:" at bounding box center [338, 84] width 92 height 6
click at [316, 91] on p "Household" at bounding box center [338, 94] width 92 height 6
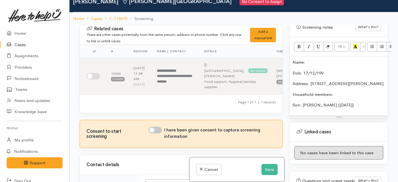
click at [318, 102] on p "Son: [PERSON_NAME] ([DATE])" at bounding box center [338, 105] width 92 height 6
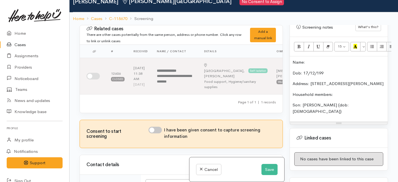
click at [335, 91] on p "Household members:" at bounding box center [338, 94] width 92 height 6
click at [155, 133] on input "I have been given consent to capture screening information" at bounding box center [154, 130] width 13 height 7
checkbox input "true"
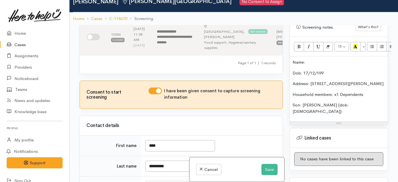
click at [292, 102] on p "Son: [PERSON_NAME] (dob: [DEMOGRAPHIC_DATA])" at bounding box center [338, 108] width 92 height 13
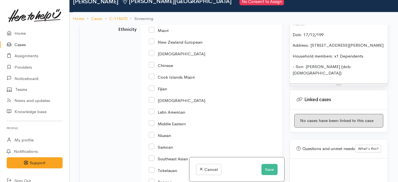
scroll to position [1025, 0]
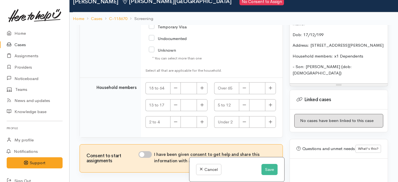
click at [145, 153] on input "I have been given consent to get help and share this information with appropria…" at bounding box center [144, 154] width 13 height 7
checkbox input "true"
click at [200, 88] on icon "button" at bounding box center [201, 87] width 3 height 3
type input "1"
click at [268, 106] on icon "button" at bounding box center [270, 105] width 4 height 4
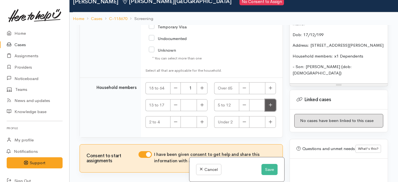
type input "1"
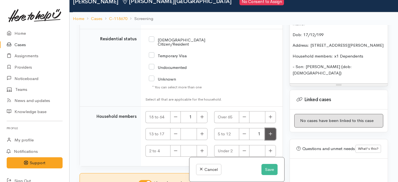
scroll to position [986, 0]
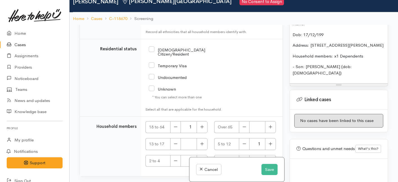
click at [151, 54] on input "[DEMOGRAPHIC_DATA] Citizen/Resident" at bounding box center [187, 51] width 76 height 9
checkbox input "true"
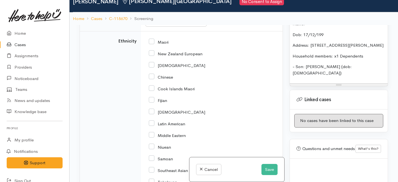
scroll to position [744, 0]
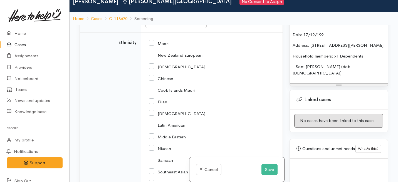
click at [151, 57] on input "New Zealand European" at bounding box center [176, 54] width 54 height 5
checkbox input "true"
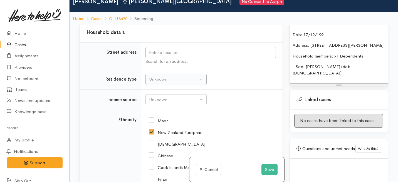
scroll to position [665, 0]
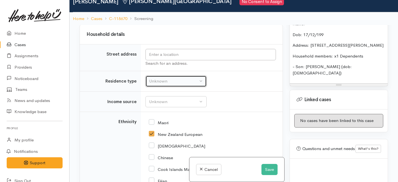
click at [201, 85] on button "Unknown" at bounding box center [175, 81] width 61 height 11
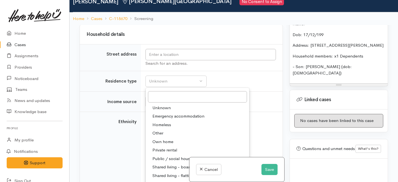
click at [159, 153] on span "Private rental" at bounding box center [164, 150] width 25 height 6
select select "2"
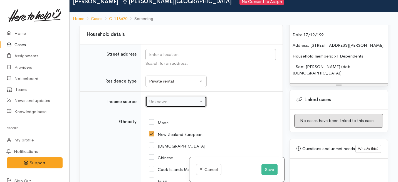
click at [162, 104] on div "Unknown" at bounding box center [173, 102] width 49 height 6
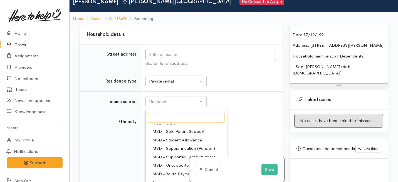
scroll to position [83, 0]
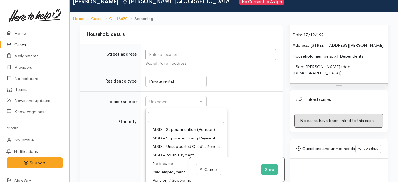
click at [159, 175] on span "Paid employment" at bounding box center [168, 172] width 33 height 6
select select "1"
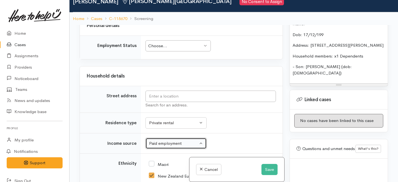
scroll to position [621, 0]
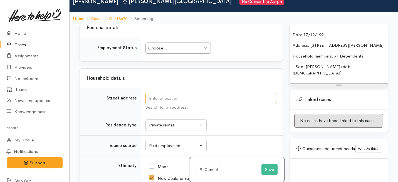
click at [162, 104] on input "text" at bounding box center [210, 98] width 130 height 11
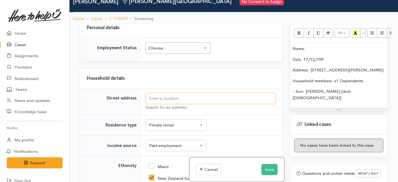
scroll to position [410, 0]
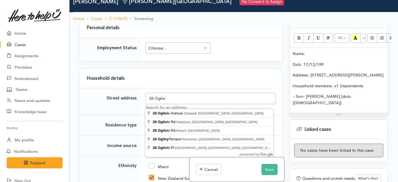
type input "26 Ogilvie Avenue, Chartwell, Hamilton, New Zealand"
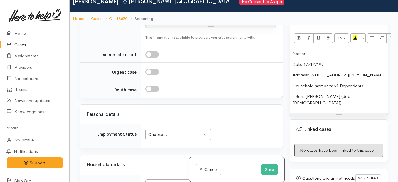
scroll to position [621, 0]
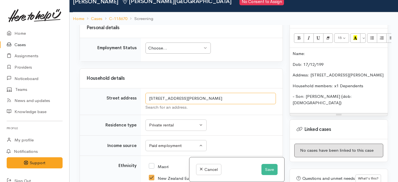
drag, startPoint x: 223, startPoint y: 102, endPoint x: 145, endPoint y: 99, distance: 77.9
click at [145, 99] on td "26 Ogilvie Avenue, Chartwell, Hamilton, New Zealand Search for an address." at bounding box center [211, 101] width 141 height 27
drag, startPoint x: 363, startPoint y: 66, endPoint x: 311, endPoint y: 64, distance: 51.7
click at [311, 72] on p "Address: 26 Ogilvie Ave, Chartwell" at bounding box center [338, 75] width 92 height 6
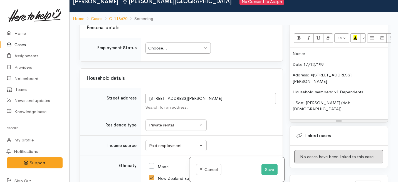
click at [314, 72] on p "Address: =26 Ogilvie Avenue, Chartwell, Hamilton" at bounding box center [338, 78] width 92 height 13
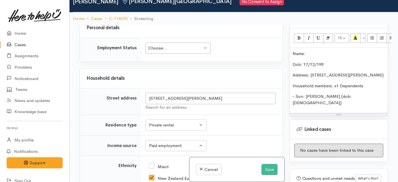
click at [307, 51] on p "Name:" at bounding box center [338, 54] width 92 height 6
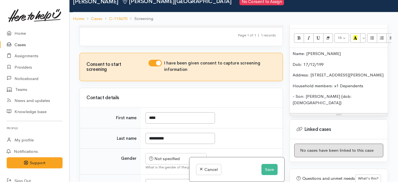
scroll to position [120, 0]
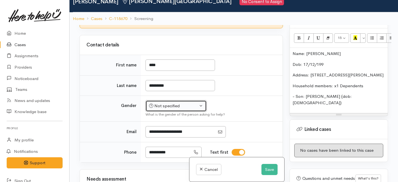
click at [162, 109] on div "Not specified" at bounding box center [173, 106] width 49 height 6
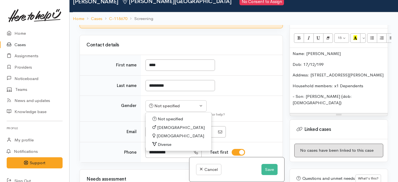
click at [161, 139] on span "Female" at bounding box center [180, 136] width 48 height 6
select select "Female"
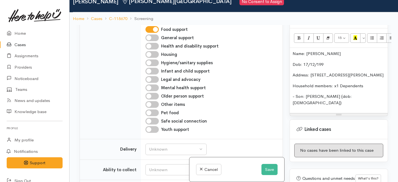
scroll to position [408, 0]
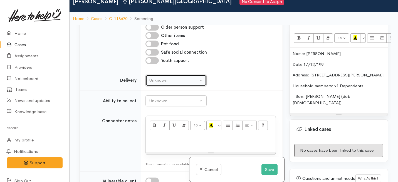
click at [175, 84] on div "Unknown" at bounding box center [173, 80] width 49 height 6
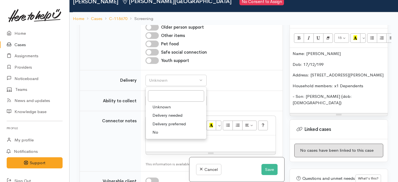
click at [155, 136] on span "No" at bounding box center [155, 132] width 6 height 6
select select "1"
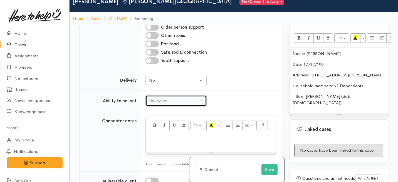
click at [157, 103] on div "Unknown" at bounding box center [173, 101] width 49 height 6
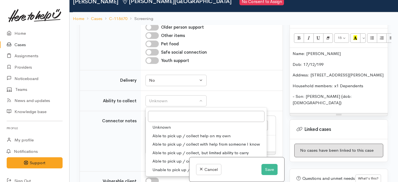
click at [160, 138] on span "Able to pick up / collect help on my own" at bounding box center [191, 136] width 78 height 6
select select "2"
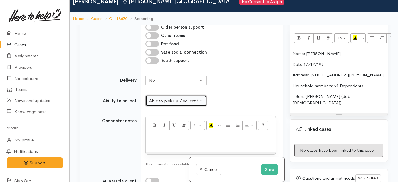
scroll to position [418, 0]
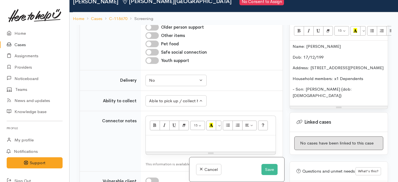
click at [358, 86] on p "- Son: Kayden (dob: 4/1/2019)" at bounding box center [338, 92] width 92 height 13
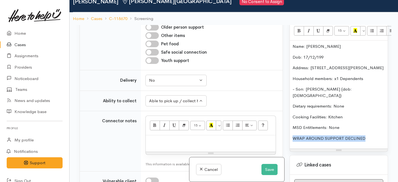
drag, startPoint x: 368, startPoint y: 128, endPoint x: 290, endPoint y: 128, distance: 78.4
click at [290, 128] on div "Name: Emma Griffiths Dob: 17/12/199 Address: 26 Ogilvie Avenue, Chartwell, Hami…" at bounding box center [339, 95] width 98 height 108
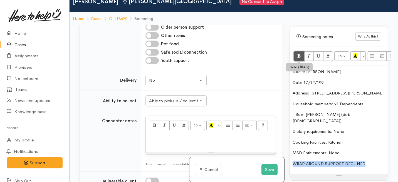
click at [299, 53] on icon "Bold (⌘+B)" at bounding box center [299, 55] width 4 height 5
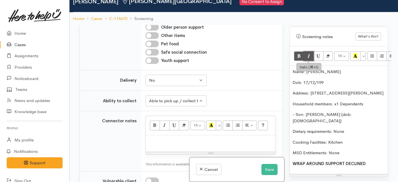
click at [307, 53] on icon "Italic (⌘+I)" at bounding box center [309, 55] width 4 height 5
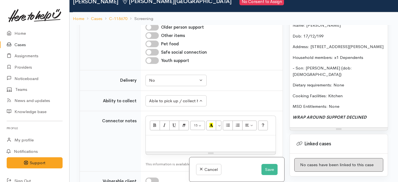
click at [346, 99] on div "Name: Emma Griffiths Dob: 17/12/199 Address: 26 Ogilvie Avenue, Chartwell, Hami…" at bounding box center [339, 73] width 98 height 108
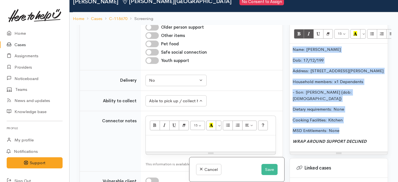
scroll to position [370, 0]
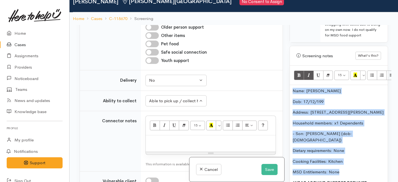
drag, startPoint x: 345, startPoint y: 96, endPoint x: 290, endPoint y: 24, distance: 91.0
click at [290, 24] on div "Cases Case C-118670 Emma Griffiths Chartwell, Hamilton No Consent to Assign Bac…" at bounding box center [233, 91] width 328 height 231
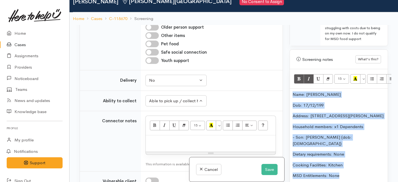
copy div "Name: Emma Griffiths Dob: 17/12/199 Address: 26 Ogilvie Avenue, Chartwell, Hami…"
click at [155, 144] on p at bounding box center [210, 141] width 124 height 6
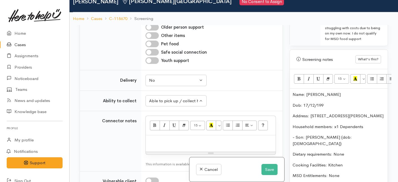
paste div
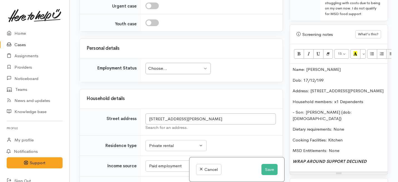
scroll to position [657, 0]
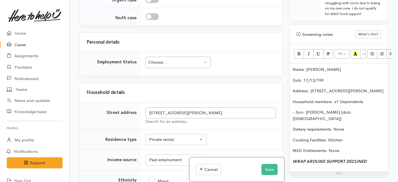
click at [164, 65] on div "Choose..." at bounding box center [175, 62] width 54 height 6
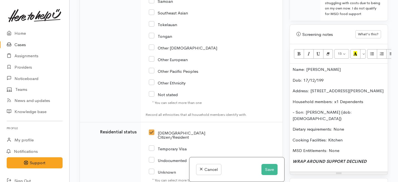
scroll to position [1100, 0]
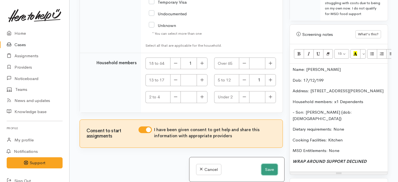
click at [265, 168] on button "Save" at bounding box center [269, 169] width 16 height 11
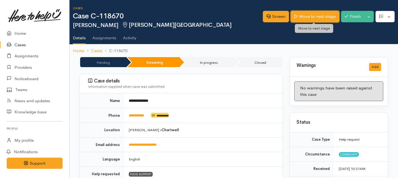
click at [304, 13] on link "Move to next stage" at bounding box center [314, 16] width 48 height 11
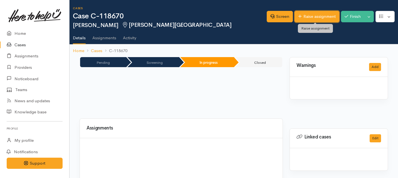
click at [315, 15] on link "Raise assignment" at bounding box center [316, 16] width 45 height 11
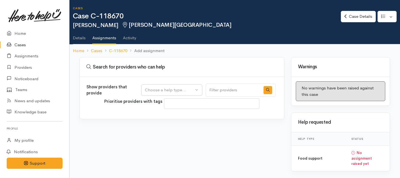
select select
click at [172, 89] on div "Choose a help type..." at bounding box center [169, 90] width 49 height 6
click at [157, 118] on span "Food support" at bounding box center [161, 116] width 26 height 6
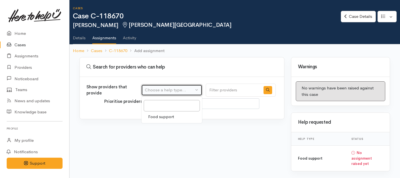
select select "3"
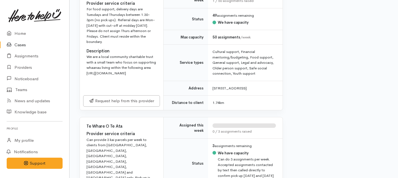
scroll to position [246, 0]
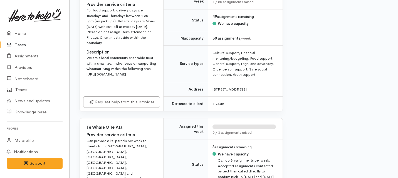
drag, startPoint x: 116, startPoint y: 95, endPoint x: 87, endPoint y: 73, distance: 36.3
click at [87, 73] on div "We are a local community charitable trust with a small team who focus on suppor…" at bounding box center [121, 66] width 70 height 22
copy div "[URL][DOMAIN_NAME]"
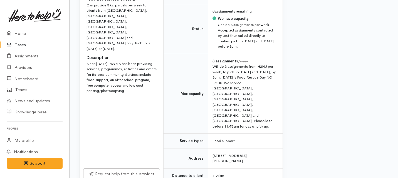
scroll to position [381, 0]
click at [109, 167] on link "Request help from this provider" at bounding box center [121, 172] width 77 height 11
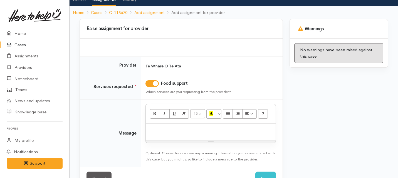
scroll to position [44, 0]
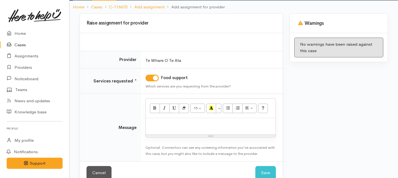
click at [166, 129] on div at bounding box center [211, 126] width 130 height 16
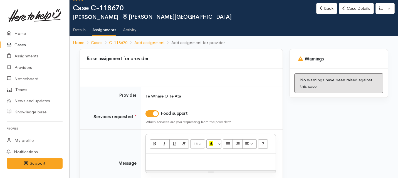
scroll to position [0, 0]
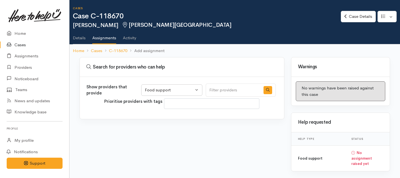
select select "3"
select select
click at [181, 89] on div "Choose a help type..." at bounding box center [169, 90] width 49 height 6
click at [169, 116] on span "Food support" at bounding box center [161, 116] width 26 height 6
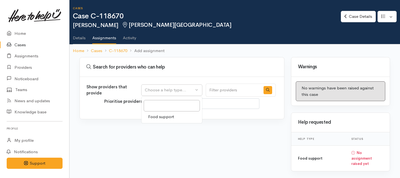
select select "3"
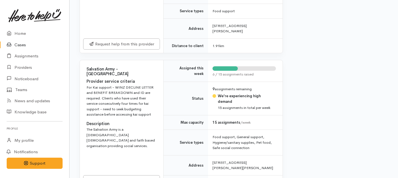
scroll to position [512, 0]
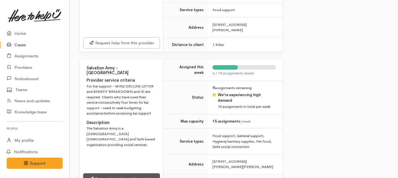
click at [122, 173] on link "Request help from this provider" at bounding box center [121, 178] width 77 height 11
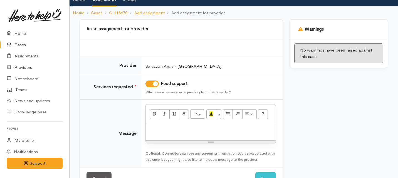
scroll to position [40, 0]
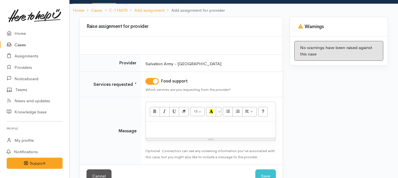
click at [169, 129] on p at bounding box center [210, 127] width 124 height 6
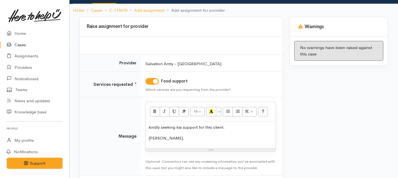
scroll to position [67, 0]
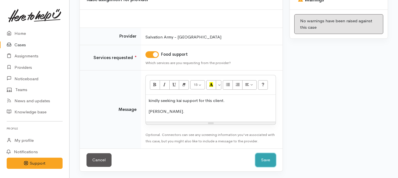
click at [266, 157] on button "Save" at bounding box center [265, 160] width 21 height 14
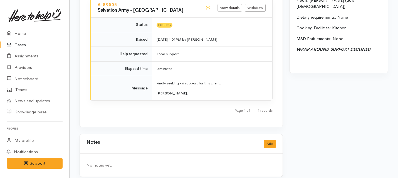
scroll to position [238, 0]
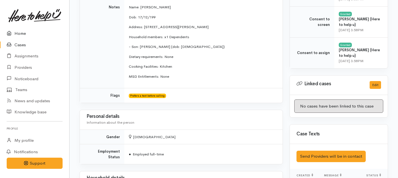
click at [23, 36] on link "Home" at bounding box center [34, 33] width 69 height 11
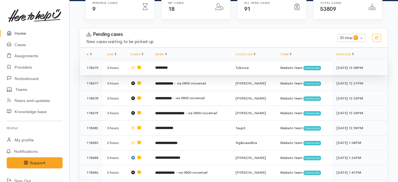
scroll to position [80, 0]
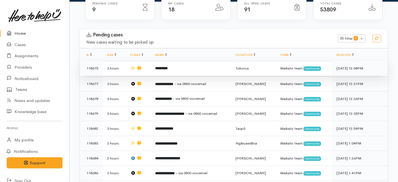
click at [183, 61] on td "*********" at bounding box center [191, 68] width 80 height 15
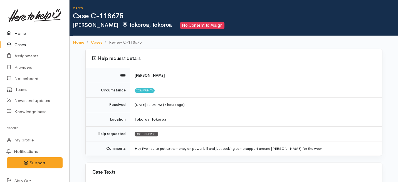
click at [19, 33] on link "Home" at bounding box center [34, 33] width 69 height 11
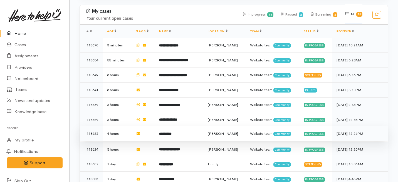
scroll to position [288, 0]
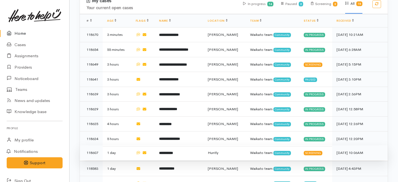
click at [157, 145] on td "**********" at bounding box center [178, 152] width 49 height 15
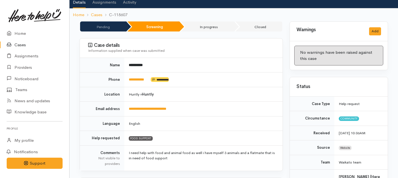
scroll to position [38, 0]
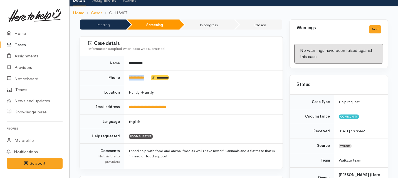
drag, startPoint x: 149, startPoint y: 76, endPoint x: 126, endPoint y: 76, distance: 23.3
click at [126, 76] on td "**********" at bounding box center [203, 77] width 158 height 15
copy link "**********"
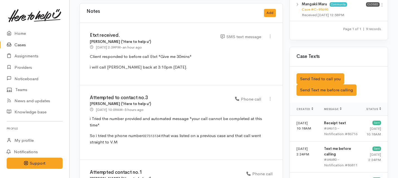
scroll to position [510, 0]
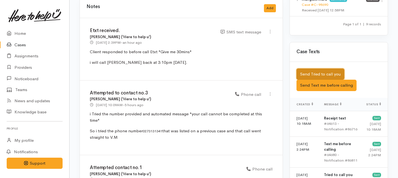
click at [314, 68] on button "Send Tried to call you" at bounding box center [320, 73] width 48 height 11
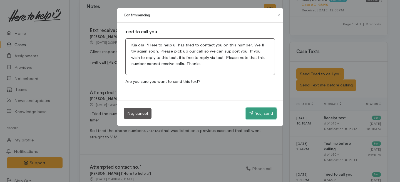
click at [258, 114] on button "Yes, send" at bounding box center [261, 114] width 31 height 12
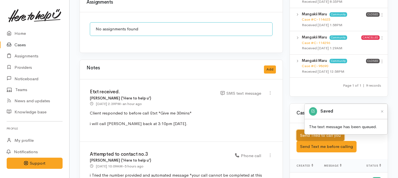
scroll to position [442, 0]
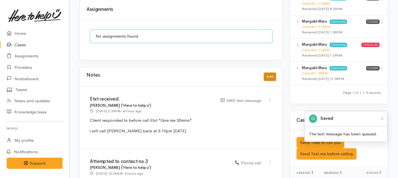
click at [268, 74] on button "Add" at bounding box center [270, 77] width 12 height 8
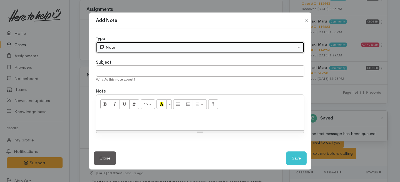
click at [158, 48] on div "Note" at bounding box center [197, 47] width 196 height 6
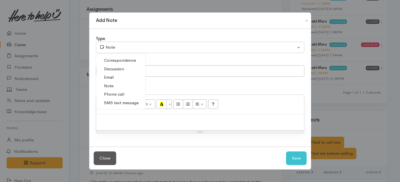
click at [120, 95] on span "Phone call" at bounding box center [114, 94] width 20 height 6
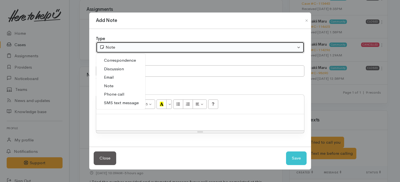
select select "3"
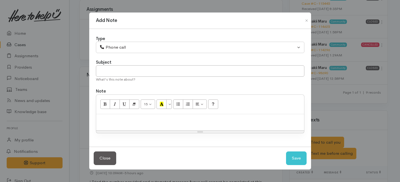
click at [123, 77] on div "What's this note about?" at bounding box center [200, 80] width 208 height 6
click at [126, 72] on input "text" at bounding box center [200, 70] width 208 height 11
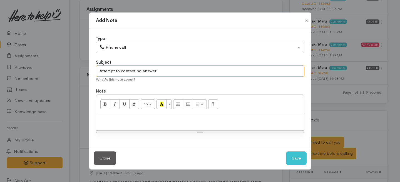
type input "Attempt to contact no answer"
click at [114, 123] on div at bounding box center [200, 122] width 208 height 16
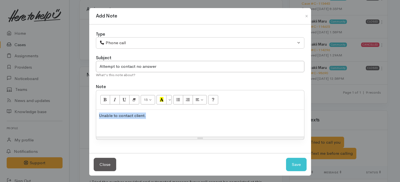
drag, startPoint x: 153, startPoint y: 117, endPoint x: 96, endPoint y: 116, distance: 57.3
click at [96, 116] on div "Unable to contact client." at bounding box center [200, 123] width 208 height 27
click at [297, 163] on button "Save" at bounding box center [296, 165] width 21 height 14
select select "1"
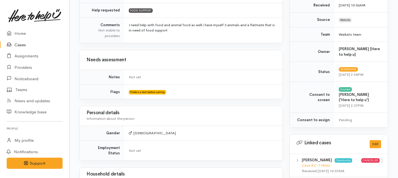
scroll to position [128, 0]
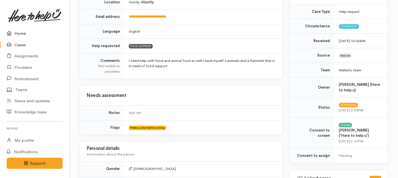
click at [17, 31] on link "Home" at bounding box center [34, 33] width 69 height 11
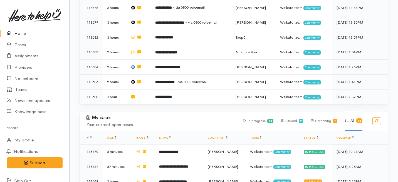
scroll to position [190, 0]
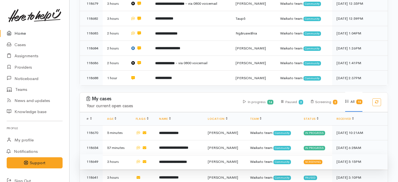
click at [171, 160] on b "**********" at bounding box center [173, 162] width 28 height 4
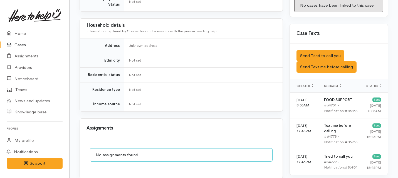
scroll to position [303, 0]
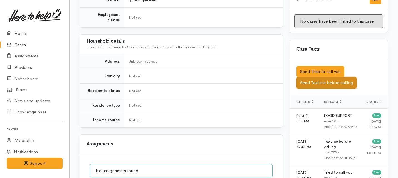
click at [311, 77] on button "Send Text me before calling" at bounding box center [326, 82] width 60 height 11
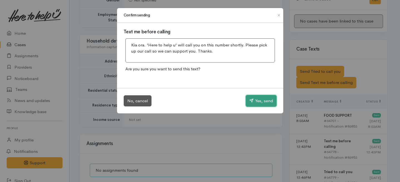
click at [257, 100] on button "Yes, send" at bounding box center [261, 101] width 31 height 12
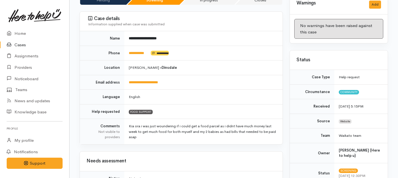
scroll to position [0, 0]
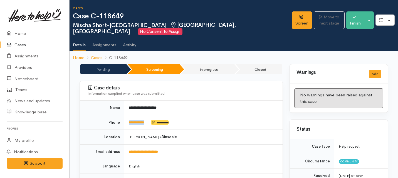
drag, startPoint x: 153, startPoint y: 116, endPoint x: 126, endPoint y: 114, distance: 26.5
click at [126, 115] on td "**********" at bounding box center [203, 122] width 158 height 15
copy td "**********"
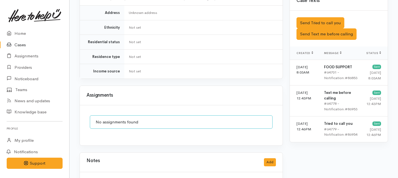
scroll to position [392, 0]
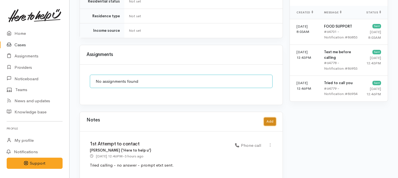
click at [273, 117] on button "Add" at bounding box center [270, 121] width 12 height 8
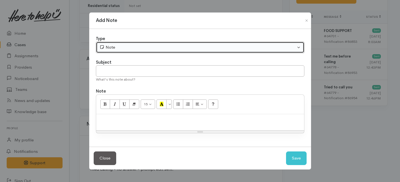
click at [126, 44] on div "Note" at bounding box center [197, 47] width 196 height 6
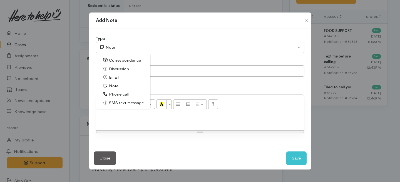
click at [114, 95] on span "Phone call" at bounding box center [119, 94] width 20 height 6
select select "3"
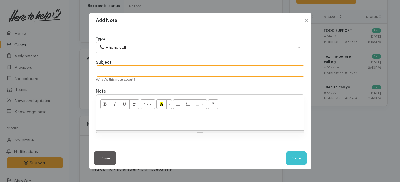
click at [119, 75] on input "text" at bounding box center [200, 70] width 208 height 11
type input "2nd Attempt to contact."
click at [130, 119] on p at bounding box center [200, 120] width 202 height 6
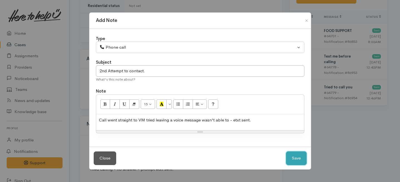
click at [295, 161] on button "Save" at bounding box center [296, 158] width 21 height 14
select select "1"
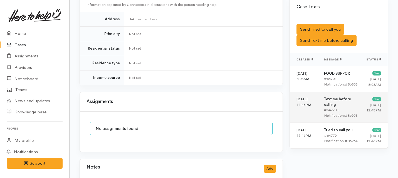
scroll to position [345, 0]
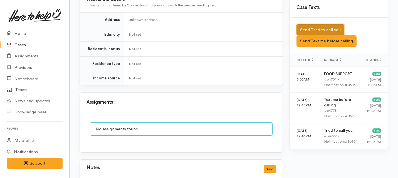
click at [309, 24] on button "Send Tried to call you" at bounding box center [320, 29] width 48 height 11
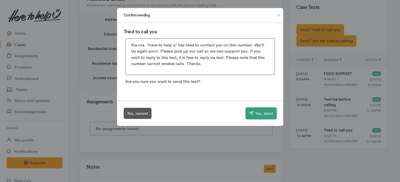
click at [256, 118] on button "Yes, send" at bounding box center [261, 114] width 31 height 12
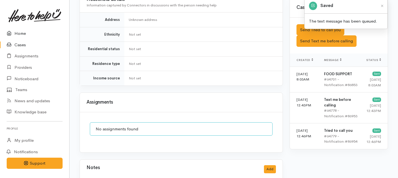
click at [23, 33] on link "Home" at bounding box center [34, 33] width 69 height 11
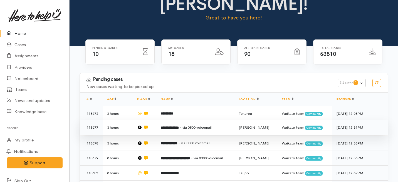
scroll to position [41, 0]
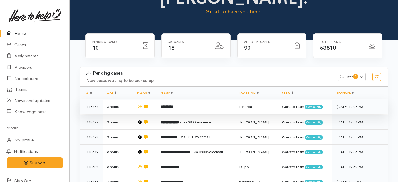
click at [171, 99] on td "*********" at bounding box center [195, 106] width 78 height 15
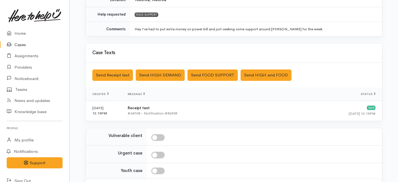
scroll to position [167, 0]
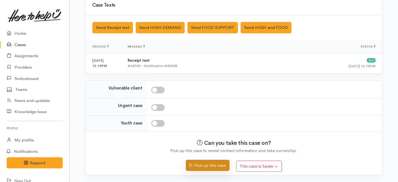
click at [205, 166] on button "Pick up this case" at bounding box center [208, 165] width 44 height 11
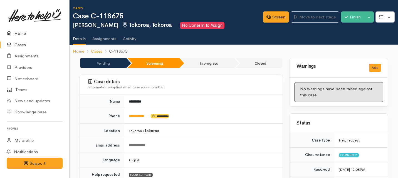
click at [19, 34] on link "Home" at bounding box center [34, 33] width 69 height 11
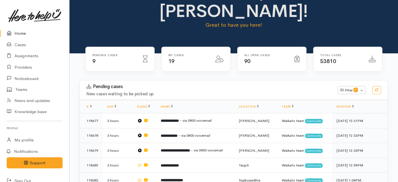
scroll to position [28, 0]
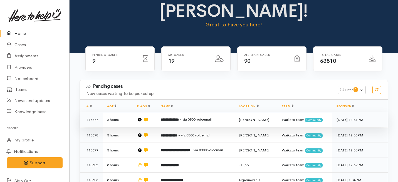
click at [173, 118] on b "**********" at bounding box center [170, 120] width 18 height 4
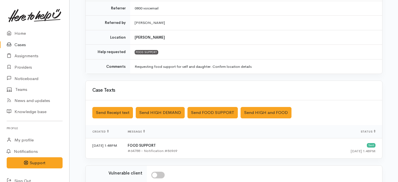
scroll to position [196, 0]
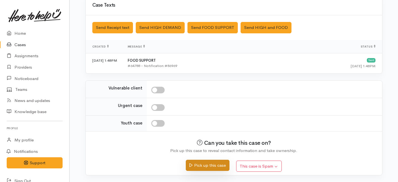
click at [197, 161] on button "Pick up this case" at bounding box center [208, 165] width 44 height 11
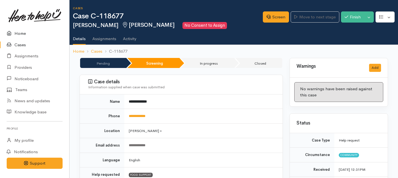
click at [21, 34] on link "Home" at bounding box center [34, 33] width 69 height 11
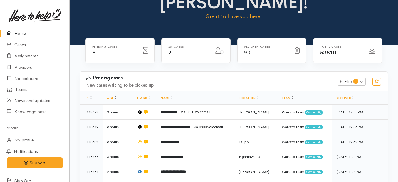
scroll to position [44, 0]
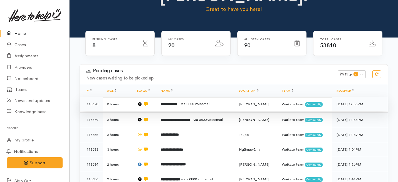
click at [168, 102] on b "**********" at bounding box center [169, 104] width 17 height 4
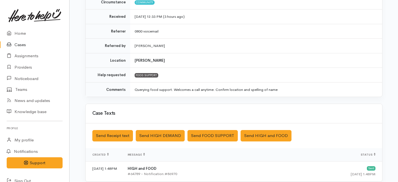
scroll to position [169, 0]
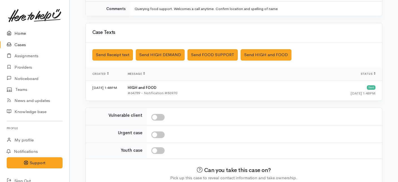
click at [19, 36] on link "Home" at bounding box center [34, 33] width 69 height 11
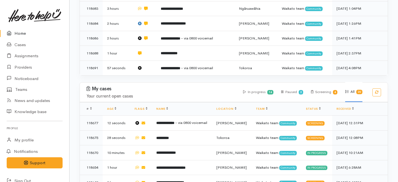
scroll to position [188, 0]
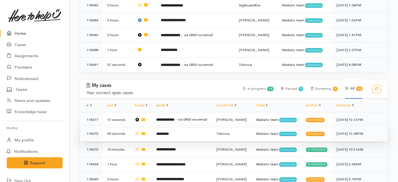
click at [169, 126] on td "*********" at bounding box center [182, 133] width 60 height 15
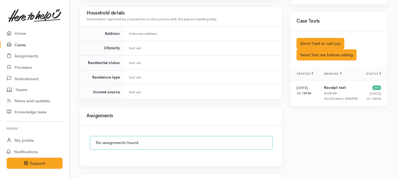
scroll to position [340, 0]
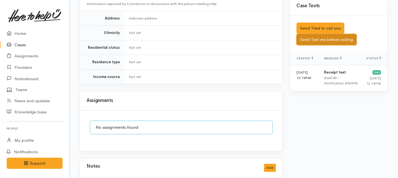
click at [336, 38] on button "Send Text me before calling" at bounding box center [326, 39] width 60 height 11
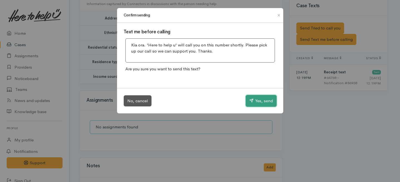
click at [250, 100] on icon "button" at bounding box center [251, 100] width 4 height 4
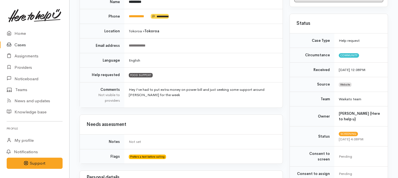
scroll to position [0, 0]
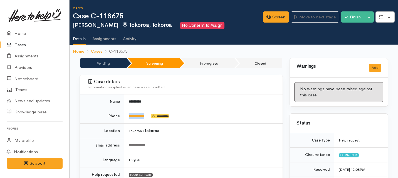
drag, startPoint x: 149, startPoint y: 115, endPoint x: 126, endPoint y: 116, distance: 23.7
click at [126, 116] on td "**********" at bounding box center [203, 116] width 158 height 15
copy link "**********"
click at [270, 20] on link "Screen" at bounding box center [276, 16] width 26 height 11
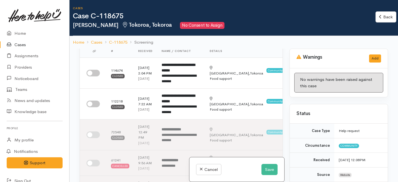
scroll to position [24, 0]
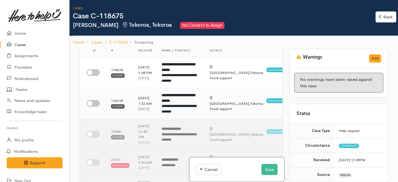
click at [96, 107] on input "checkbox" at bounding box center [92, 103] width 13 height 7
checkbox input "true"
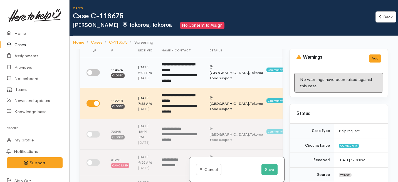
click at [94, 75] on input "checkbox" at bounding box center [92, 72] width 13 height 7
checkbox input "true"
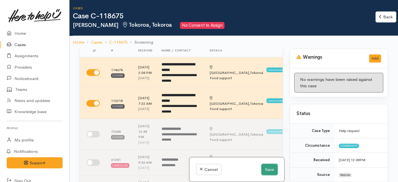
click at [268, 173] on button "Save" at bounding box center [269, 169] width 16 height 11
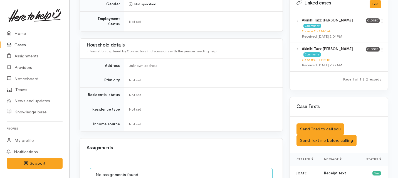
scroll to position [295, 0]
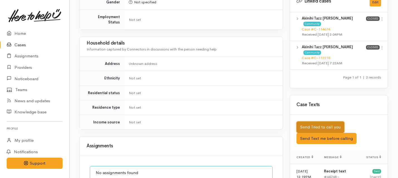
click at [306, 121] on button "Send Tried to call you" at bounding box center [320, 126] width 48 height 11
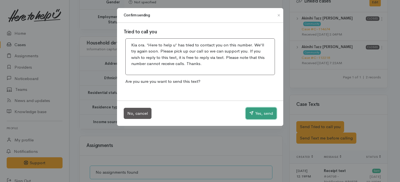
click at [270, 113] on button "Yes, send" at bounding box center [261, 114] width 31 height 12
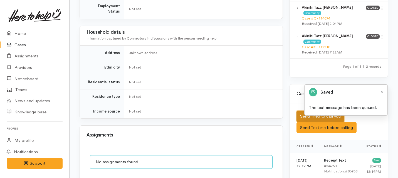
scroll to position [364, 0]
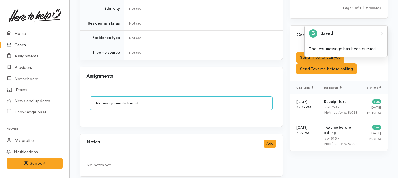
click at [277, 140] on div "Notes Add" at bounding box center [181, 143] width 203 height 19
click at [268, 139] on button "Add" at bounding box center [270, 143] width 12 height 8
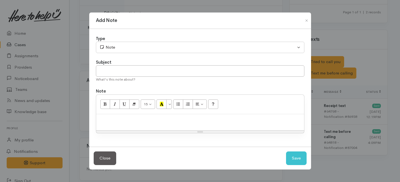
click at [148, 53] on div "Type Correspondence Discussion Email Note Phone call SMS text message Note Subj…" at bounding box center [200, 88] width 222 height 118
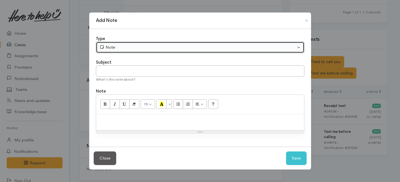
click at [145, 46] on div "Note" at bounding box center [197, 47] width 196 height 6
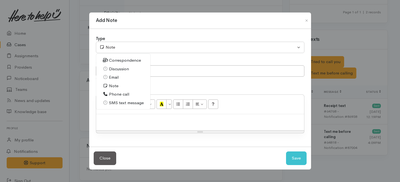
click at [118, 92] on span "Phone call" at bounding box center [119, 94] width 20 height 6
select select "3"
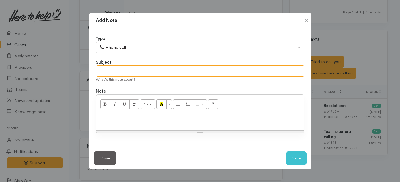
click at [120, 70] on input "text" at bounding box center [200, 70] width 208 height 11
type input "1st Attempt to contact"
click at [114, 126] on div at bounding box center [200, 122] width 208 height 16
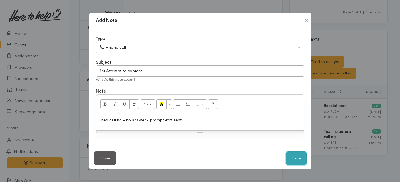
click at [298, 160] on button "Save" at bounding box center [296, 158] width 21 height 14
select select "1"
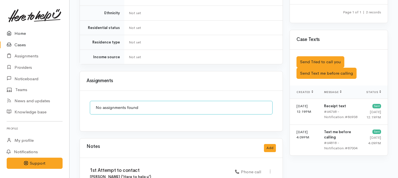
click at [22, 33] on link "Home" at bounding box center [34, 33] width 69 height 11
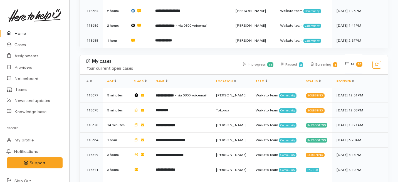
scroll to position [194, 0]
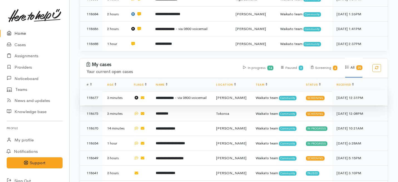
click at [184, 90] on td "**********" at bounding box center [181, 97] width 60 height 15
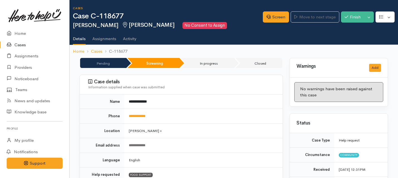
scroll to position [21, 0]
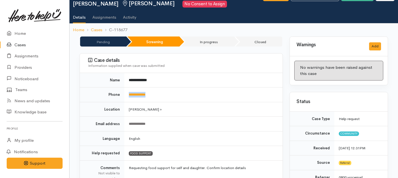
drag, startPoint x: 157, startPoint y: 96, endPoint x: 128, endPoint y: 96, distance: 28.6
click at [128, 96] on td "**********" at bounding box center [203, 94] width 158 height 15
copy link "**********"
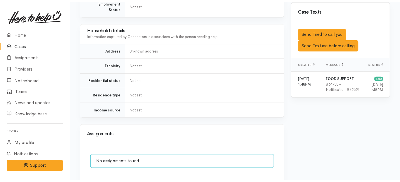
scroll to position [359, 0]
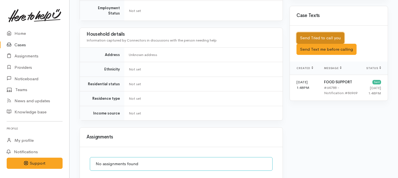
click at [305, 35] on button "Send Tried to call you" at bounding box center [320, 37] width 48 height 11
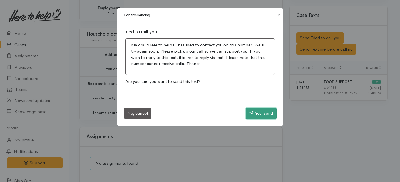
click at [255, 114] on button "Yes, send" at bounding box center [261, 114] width 31 height 12
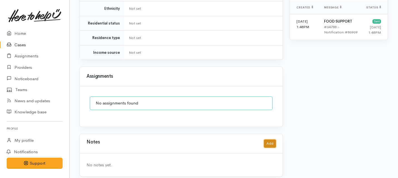
click at [266, 139] on button "Add" at bounding box center [270, 143] width 12 height 8
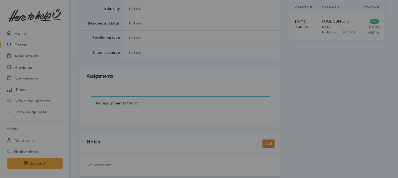
scroll to position [415, 0]
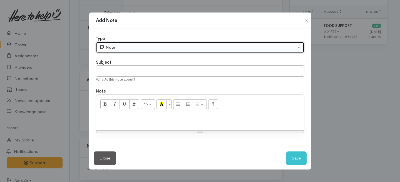
click at [143, 47] on div "Note" at bounding box center [197, 47] width 196 height 6
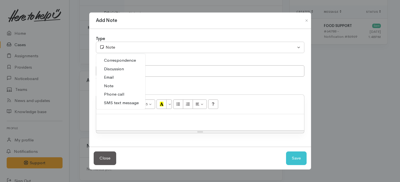
click at [107, 95] on span "Phone call" at bounding box center [114, 94] width 20 height 6
select select "3"
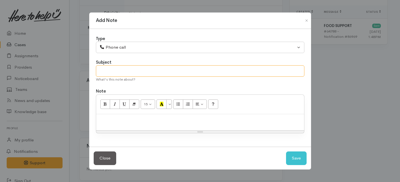
click at [111, 71] on input "text" at bounding box center [200, 70] width 208 height 11
click at [98, 70] on input "Attempt to contact" at bounding box center [200, 70] width 208 height 11
type input "1st Attempt to contact"
click at [105, 118] on p at bounding box center [200, 120] width 202 height 6
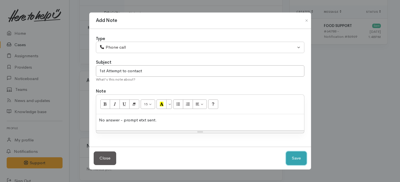
click at [300, 155] on button "Save" at bounding box center [296, 158] width 21 height 14
select select "1"
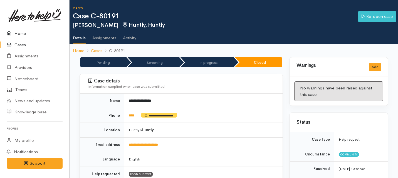
click at [26, 32] on link "Home" at bounding box center [34, 33] width 69 height 11
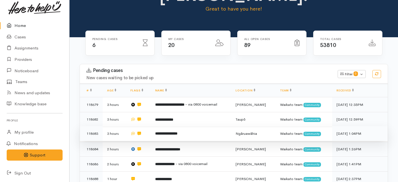
scroll to position [51, 0]
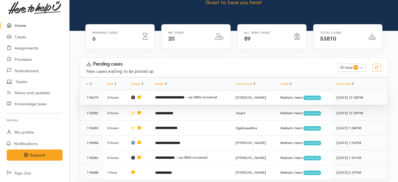
click at [169, 96] on b "**********" at bounding box center [169, 98] width 29 height 4
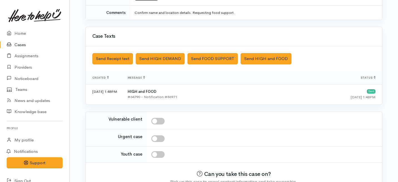
scroll to position [196, 0]
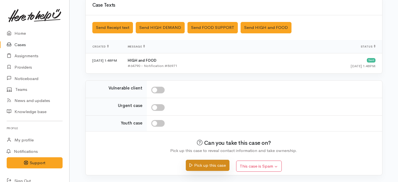
click at [193, 166] on button "Pick up this case" at bounding box center [208, 165] width 44 height 11
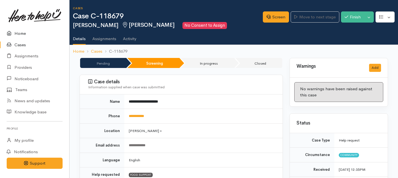
click at [20, 36] on link "Home" at bounding box center [34, 33] width 69 height 11
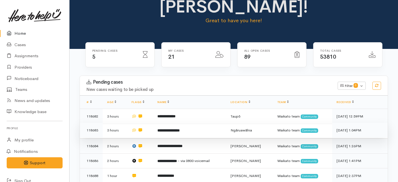
scroll to position [36, 0]
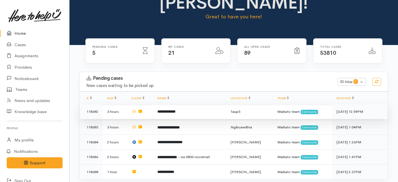
click at [173, 104] on td "**********" at bounding box center [189, 111] width 73 height 15
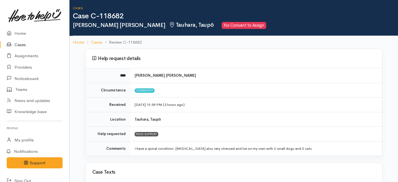
scroll to position [73, 0]
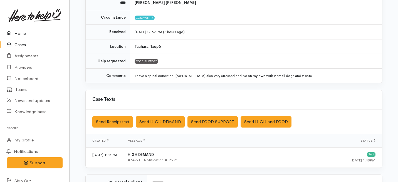
click at [21, 36] on link "Home" at bounding box center [34, 33] width 69 height 11
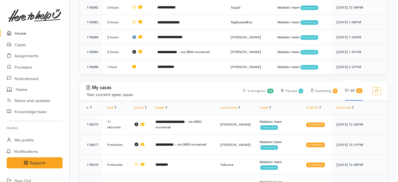
scroll to position [142, 0]
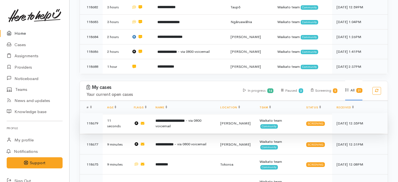
click at [167, 113] on td "**********" at bounding box center [183, 123] width 65 height 20
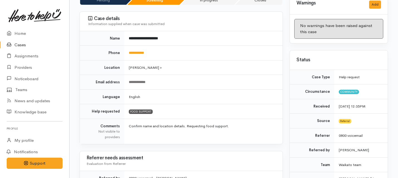
scroll to position [63, 0]
drag, startPoint x: 159, startPoint y: 59, endPoint x: 126, endPoint y: 53, distance: 32.7
click at [126, 53] on td "**********" at bounding box center [203, 53] width 158 height 15
copy link "**********"
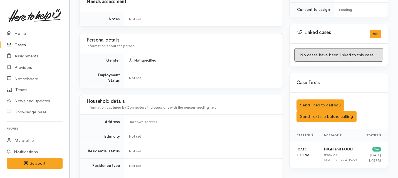
scroll to position [292, 0]
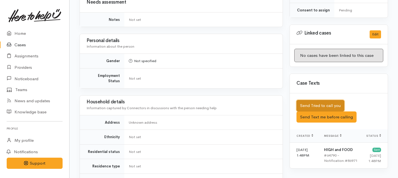
click at [315, 100] on button "Send Tried to call you" at bounding box center [320, 105] width 48 height 11
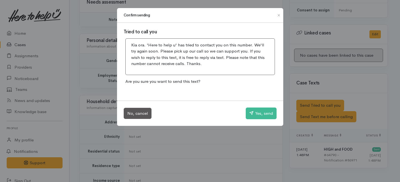
click at [258, 106] on div "No, cancel Yes, send" at bounding box center [200, 113] width 166 height 25
click at [255, 111] on button "Yes, send" at bounding box center [261, 114] width 31 height 12
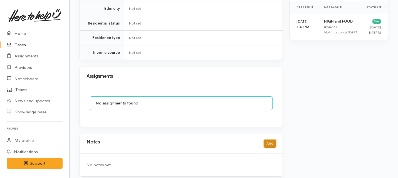
click at [272, 139] on button "Add" at bounding box center [270, 143] width 12 height 8
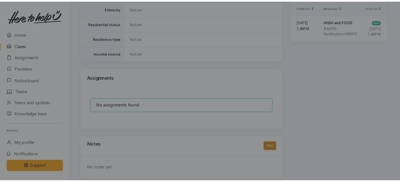
scroll to position [415, 0]
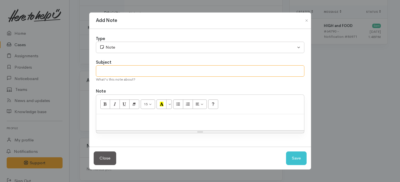
click at [158, 66] on input "text" at bounding box center [200, 70] width 208 height 11
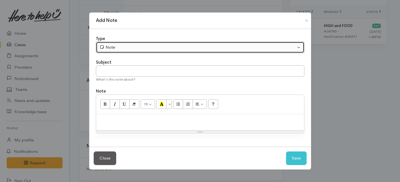
click at [153, 42] on button "Note" at bounding box center [200, 47] width 208 height 11
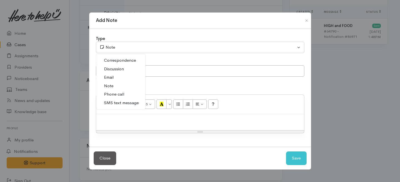
click at [116, 94] on span "Phone call" at bounding box center [114, 94] width 20 height 6
select select "3"
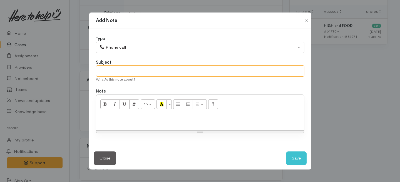
click at [116, 73] on input "text" at bounding box center [200, 70] width 208 height 11
click at [109, 131] on div "Resize" at bounding box center [200, 132] width 208 height 3
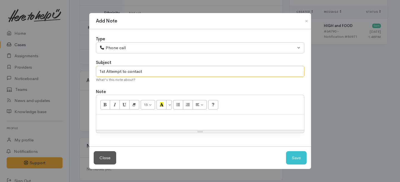
type input "1st Attempt to contact"
click at [109, 125] on div at bounding box center [200, 121] width 208 height 15
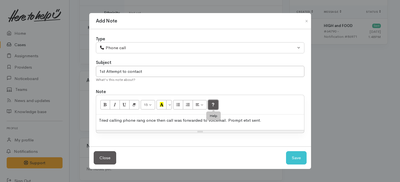
click at [212, 106] on icon "Help" at bounding box center [213, 104] width 4 height 5
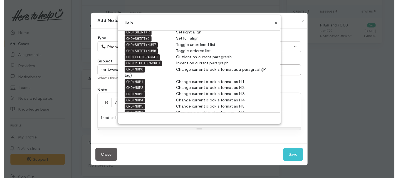
scroll to position [116, 0]
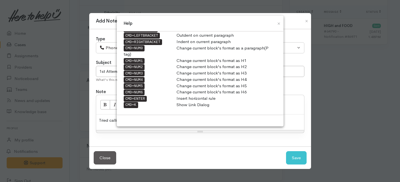
click at [170, 134] on div "Help ESC Escape ENTER Insert Paragraph CMD+Z Undo the last command CMD+SHIFT+Z …" at bounding box center [200, 91] width 222 height 166
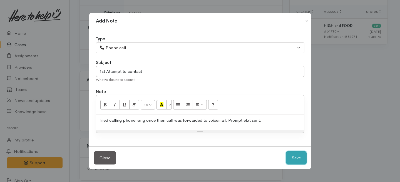
click at [300, 158] on button "Save" at bounding box center [296, 158] width 21 height 14
select select "1"
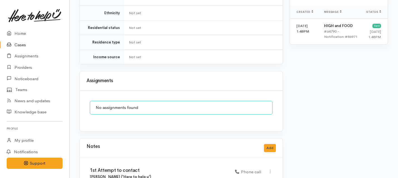
scroll to position [448, 2]
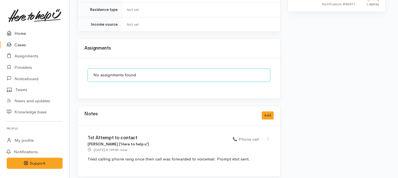
click at [17, 34] on link "Home" at bounding box center [34, 33] width 69 height 11
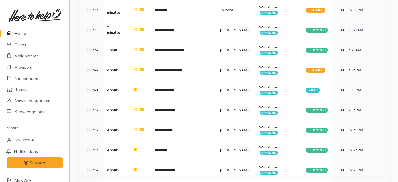
scroll to position [294, 0]
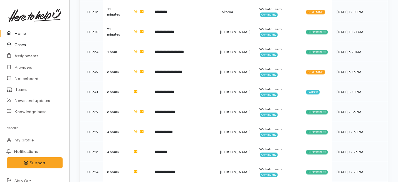
click at [22, 45] on link "Cases" at bounding box center [34, 44] width 69 height 11
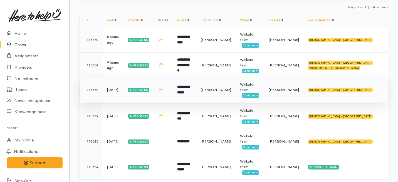
scroll to position [92, 0]
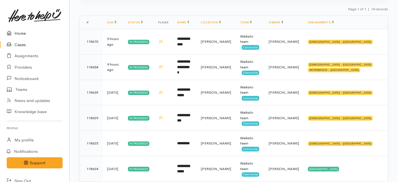
click at [17, 35] on link "Home" at bounding box center [34, 33] width 69 height 11
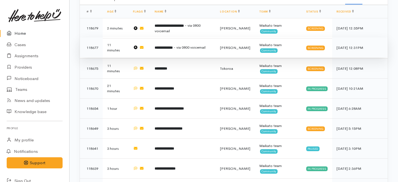
scroll to position [238, 0]
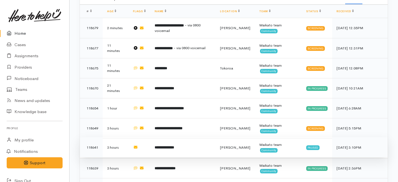
click at [170, 146] on b "**********" at bounding box center [163, 148] width 19 height 4
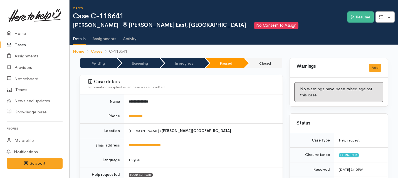
scroll to position [394, 0]
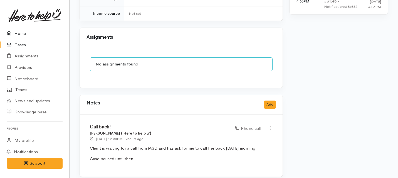
click at [21, 32] on link "Home" at bounding box center [34, 33] width 69 height 11
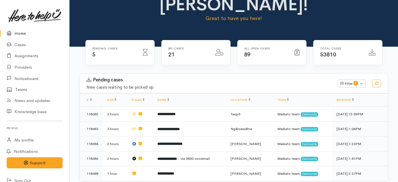
scroll to position [38, 0]
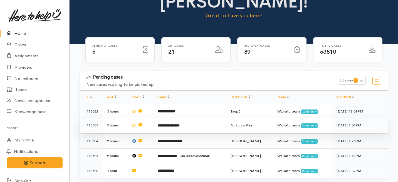
click at [179, 118] on td "**********" at bounding box center [189, 125] width 73 height 15
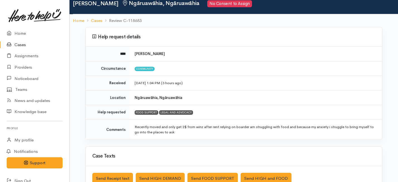
scroll to position [26, 0]
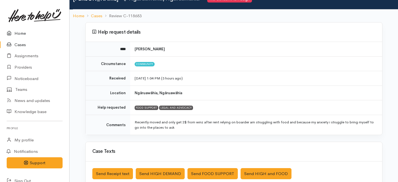
click at [18, 33] on link "Home" at bounding box center [34, 33] width 69 height 11
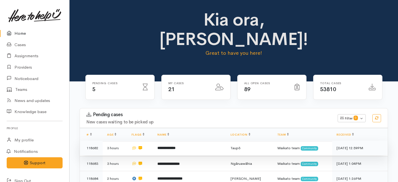
click at [182, 141] on td "**********" at bounding box center [189, 148] width 73 height 15
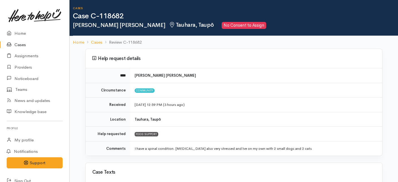
scroll to position [27, 0]
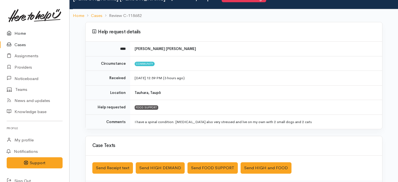
click at [16, 30] on link "Home" at bounding box center [34, 33] width 69 height 11
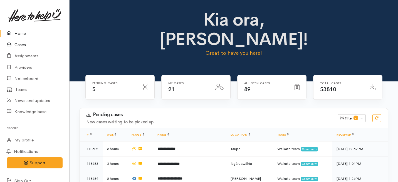
click at [24, 43] on link "Cases" at bounding box center [34, 44] width 69 height 11
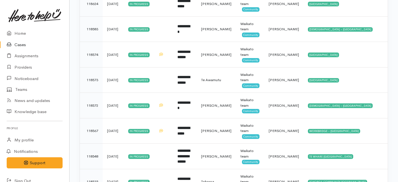
scroll to position [311, 0]
